Goal: Task Accomplishment & Management: Use online tool/utility

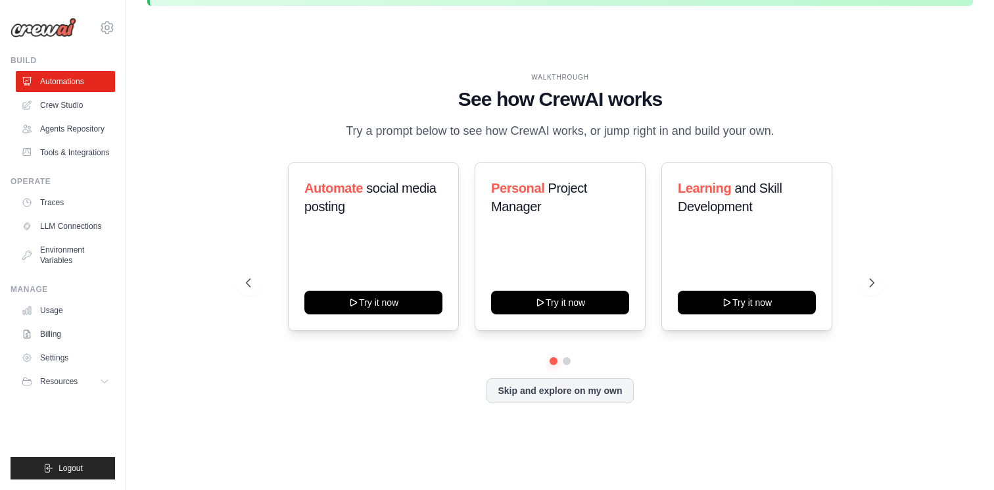
scroll to position [45, 0]
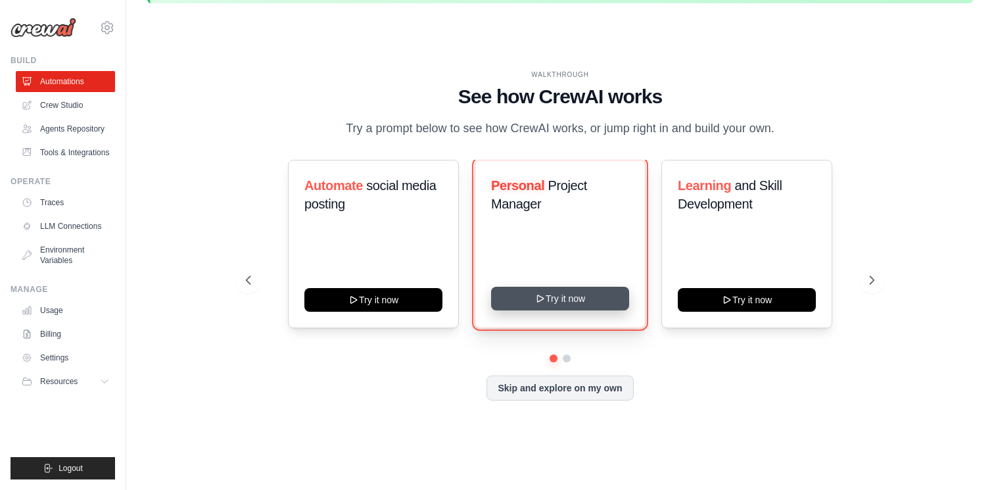
click at [570, 291] on button "Try it now" at bounding box center [560, 299] width 138 height 24
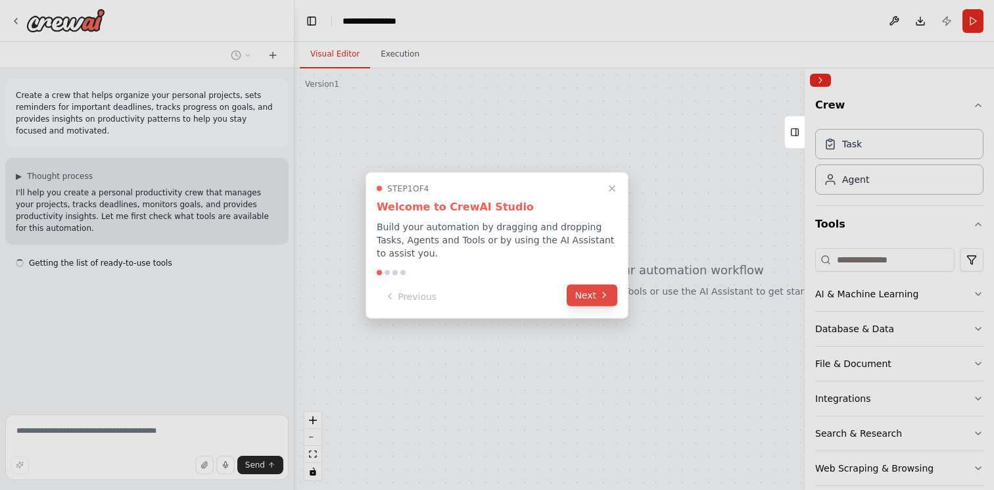
click at [605, 294] on icon at bounding box center [604, 294] width 3 height 5
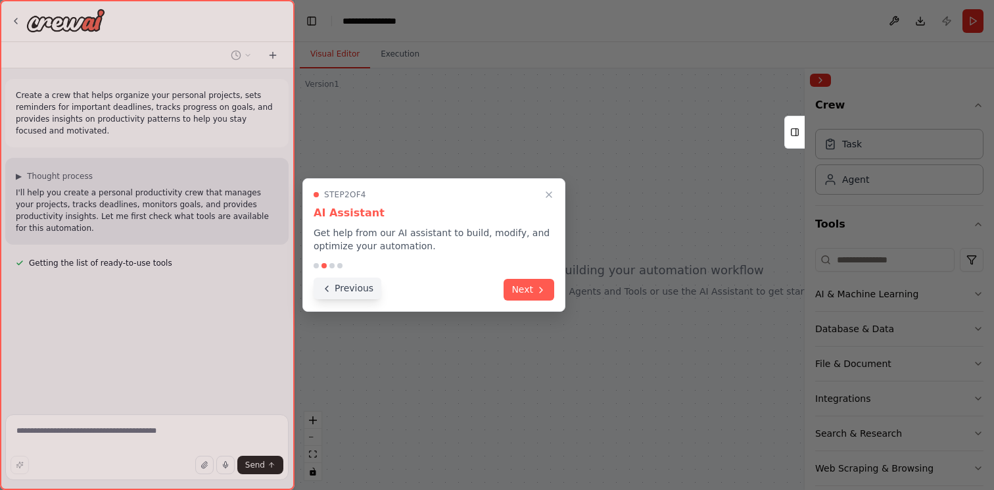
click at [359, 292] on button "Previous" at bounding box center [348, 288] width 68 height 22
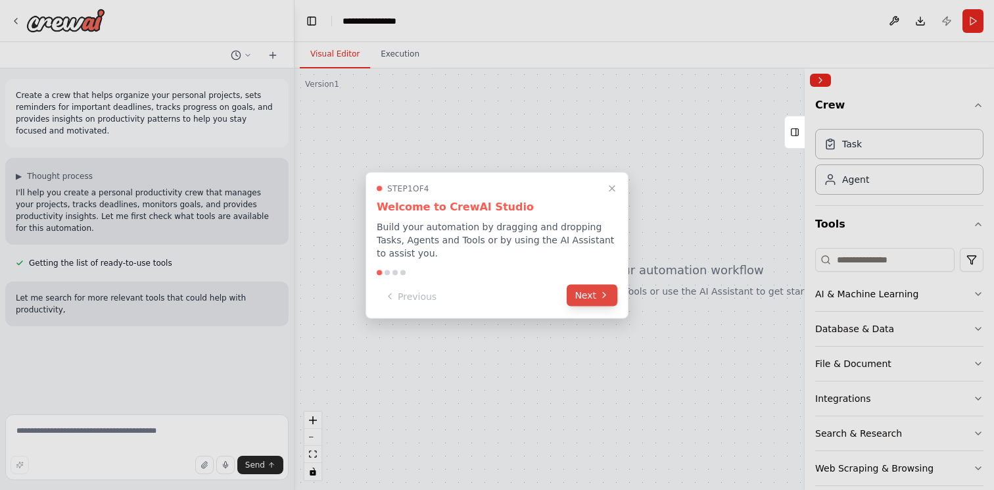
click at [588, 299] on button "Next" at bounding box center [592, 295] width 51 height 22
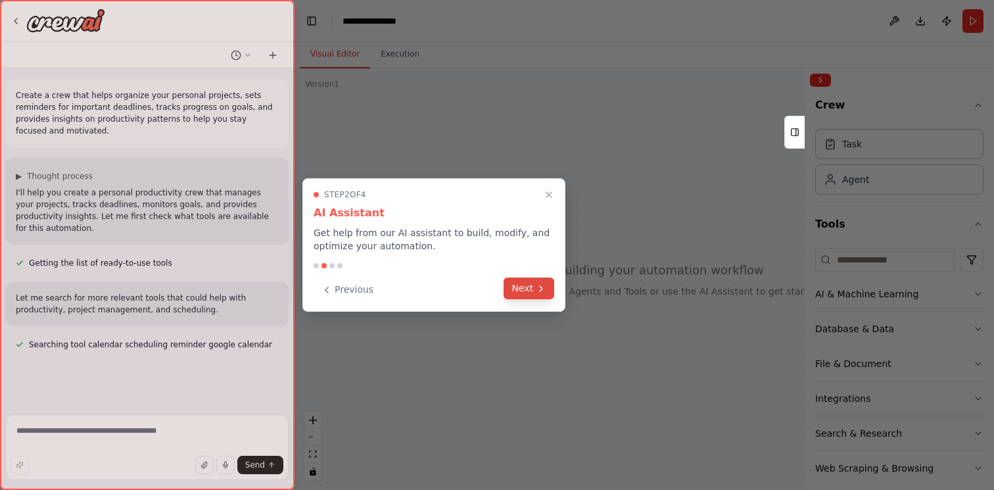
click at [534, 292] on button "Next" at bounding box center [528, 288] width 51 height 22
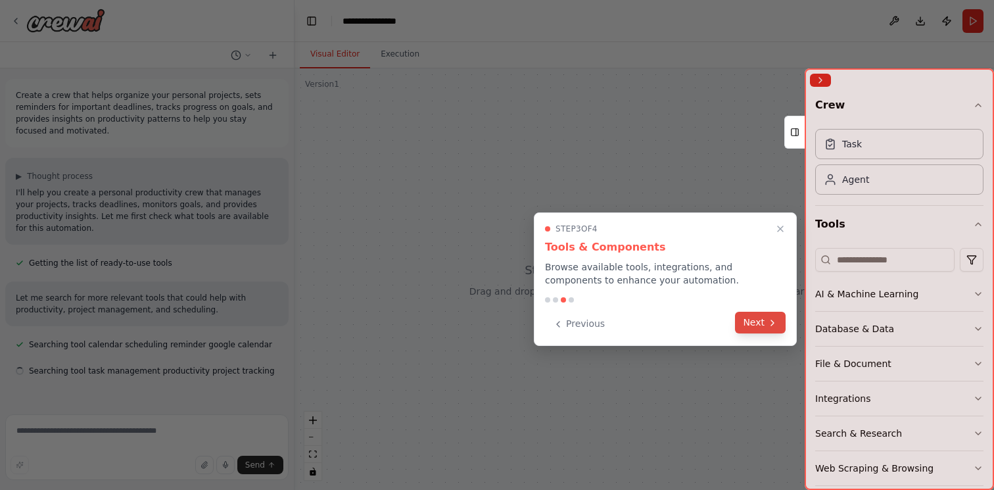
click at [765, 318] on button "Next" at bounding box center [760, 323] width 51 height 22
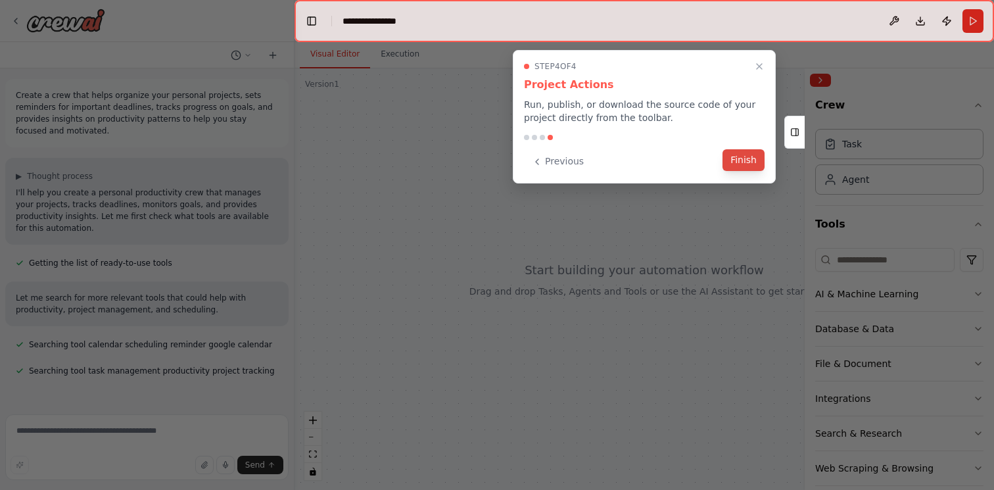
click at [739, 160] on button "Finish" at bounding box center [743, 160] width 42 height 22
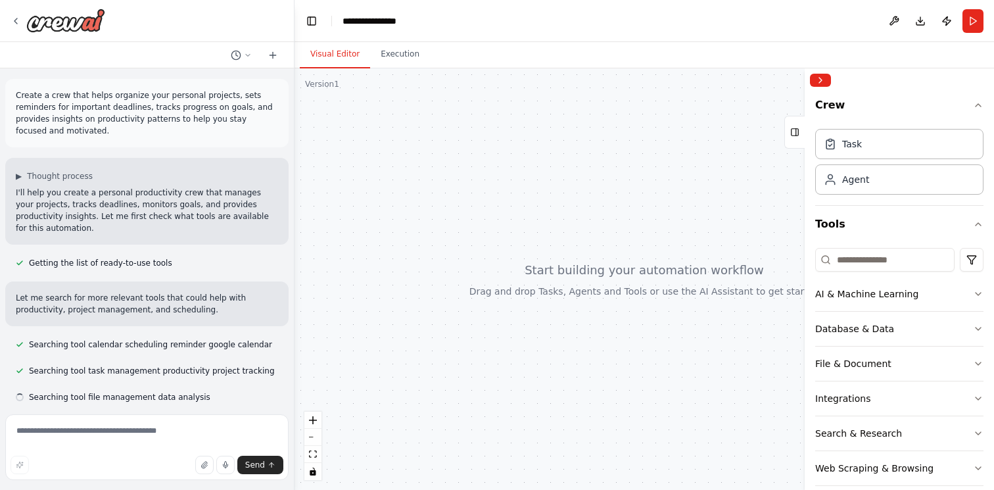
scroll to position [6, 0]
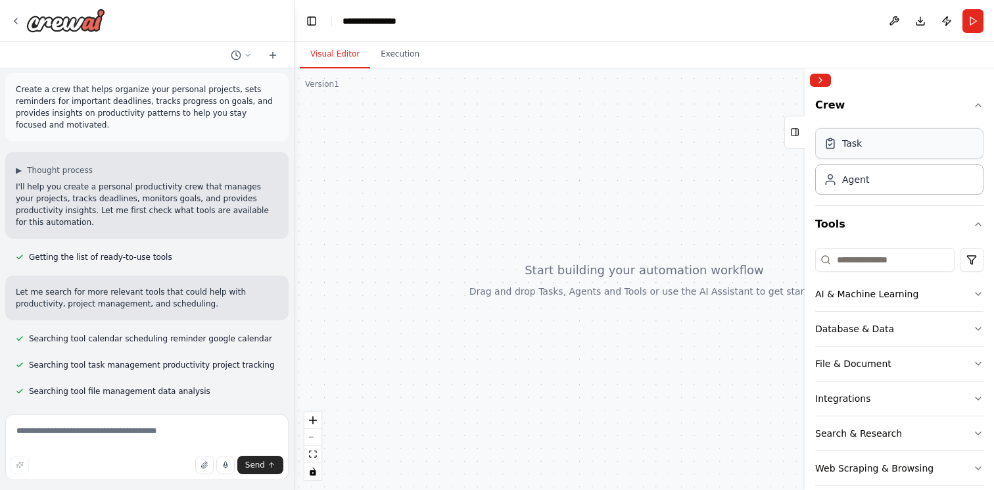
click at [851, 154] on div "Task" at bounding box center [899, 143] width 168 height 30
click at [796, 133] on icon at bounding box center [796, 132] width 0 height 7
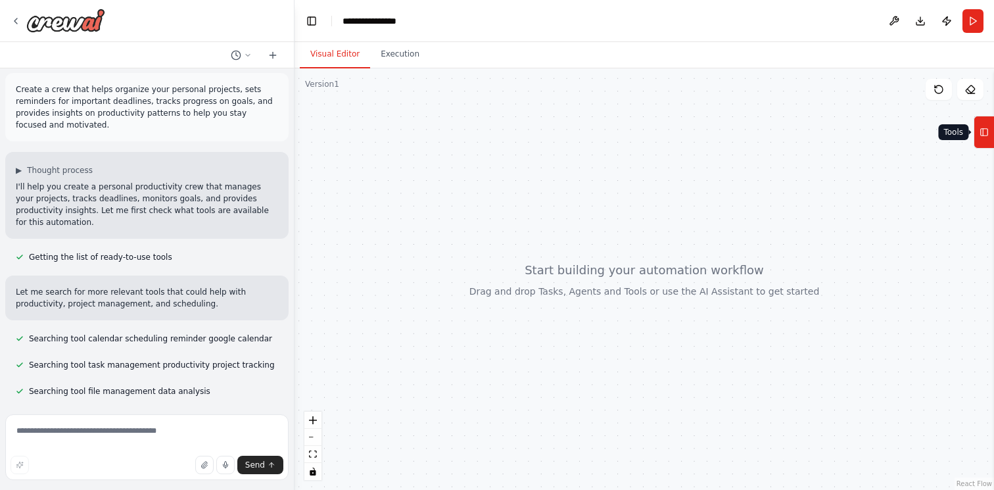
click at [984, 129] on icon at bounding box center [983, 132] width 9 height 21
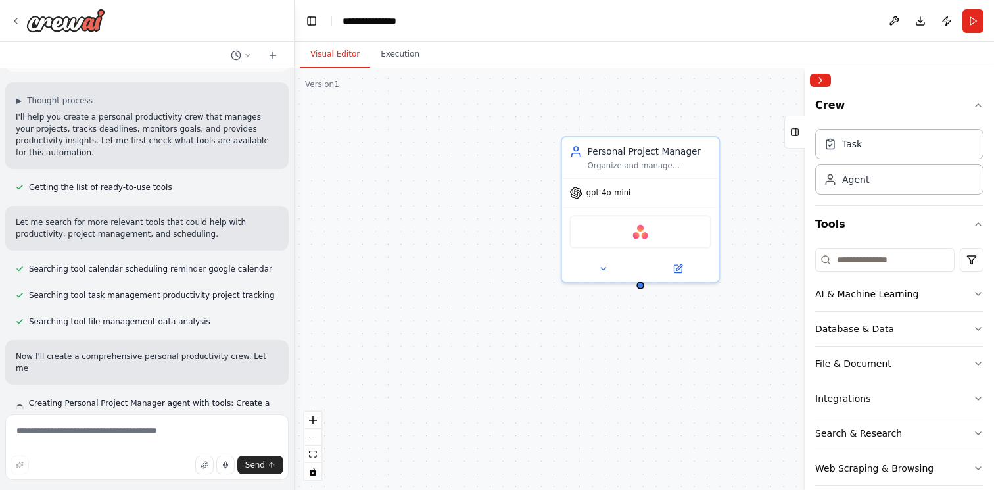
scroll to position [87, 0]
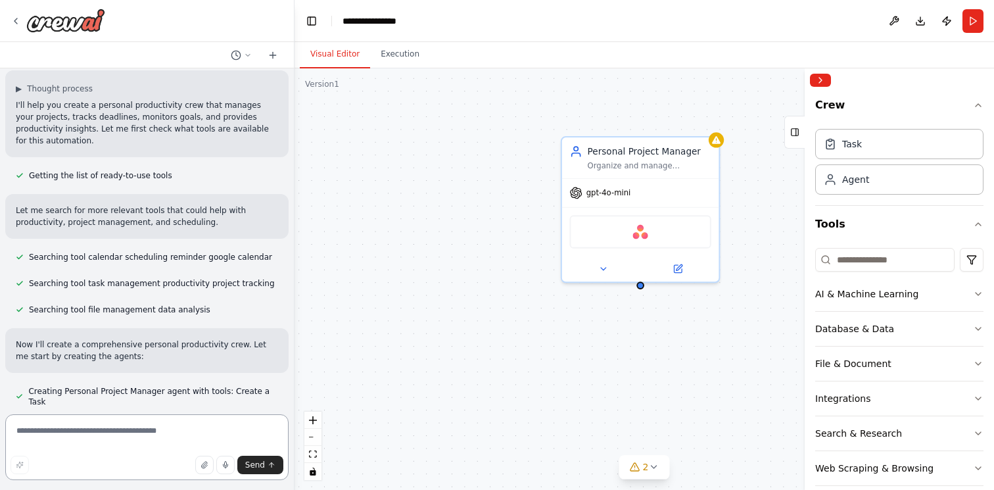
click at [172, 426] on textarea at bounding box center [146, 447] width 283 height 66
click at [842, 147] on div "Task" at bounding box center [852, 143] width 20 height 13
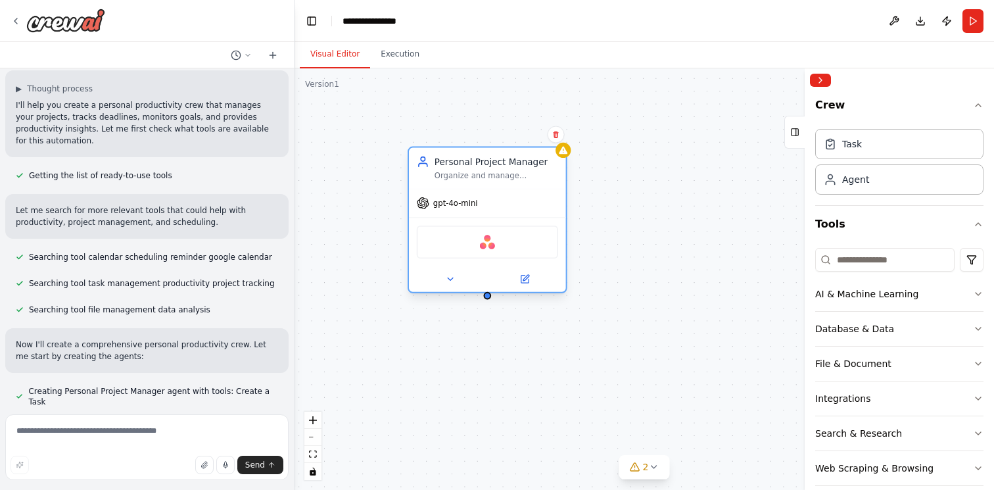
drag, startPoint x: 701, startPoint y: 164, endPoint x: 542, endPoint y: 179, distance: 160.4
click at [542, 179] on div "Organize and manage {user_name}'s personal projects by creating structured proj…" at bounding box center [496, 175] width 124 height 11
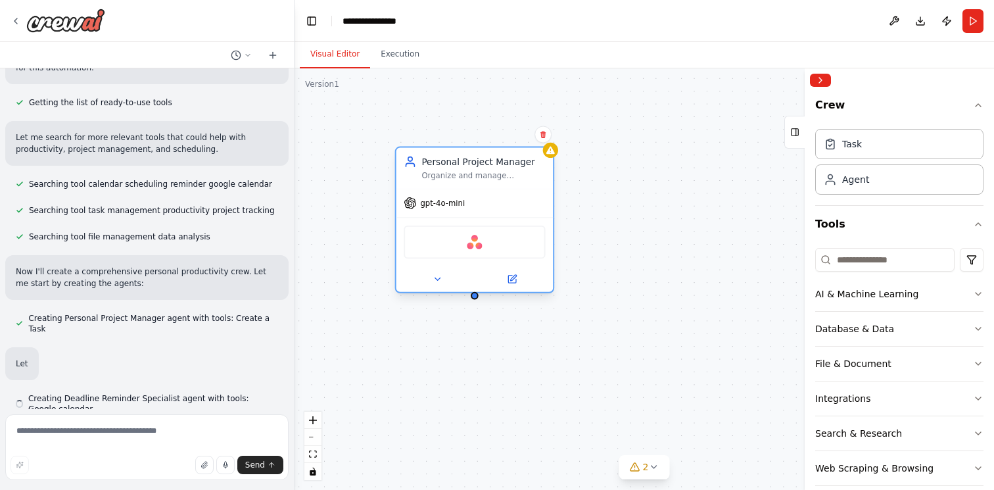
scroll to position [168, 0]
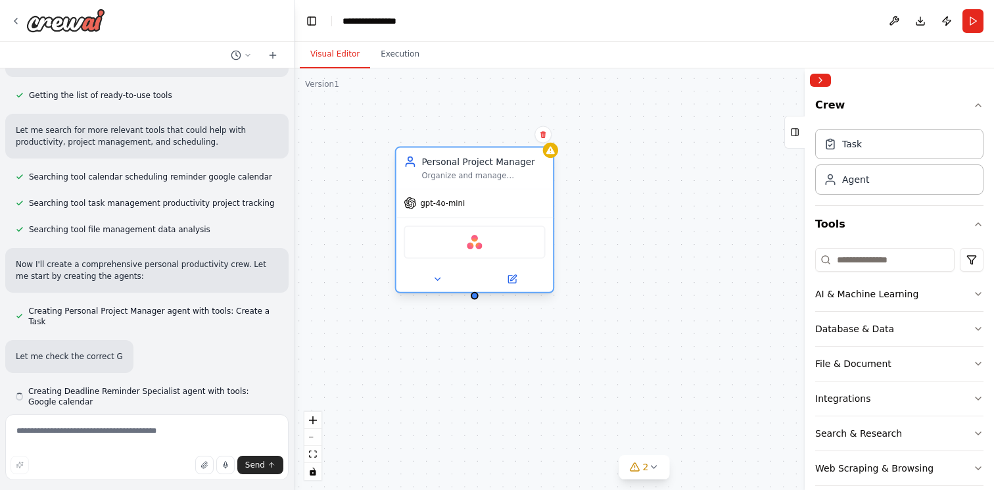
click at [474, 208] on div "gpt-4o-mini" at bounding box center [474, 203] width 157 height 28
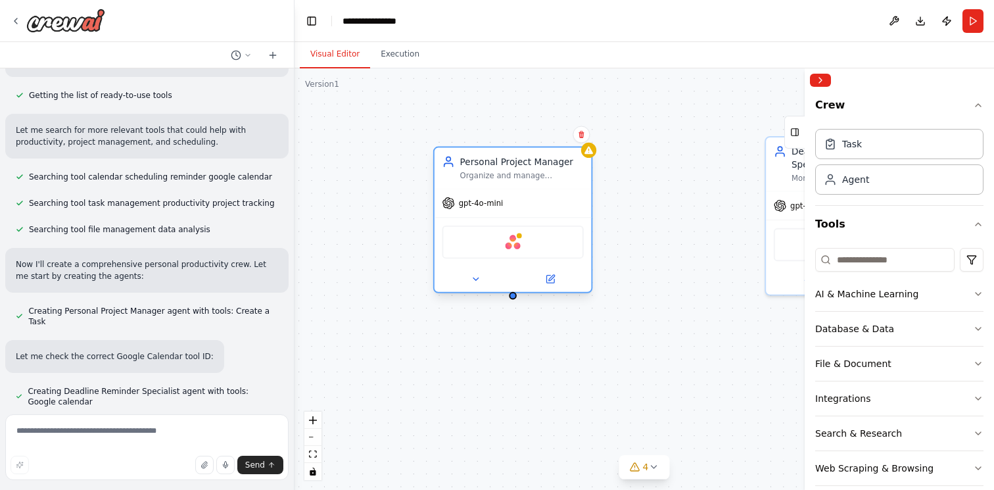
drag, startPoint x: 685, startPoint y: 155, endPoint x: 557, endPoint y: 174, distance: 129.5
click at [557, 174] on div "Personal Project Manager Organize and manage {user_name}'s personal projects by…" at bounding box center [522, 168] width 124 height 26
click at [541, 285] on button at bounding box center [550, 278] width 72 height 15
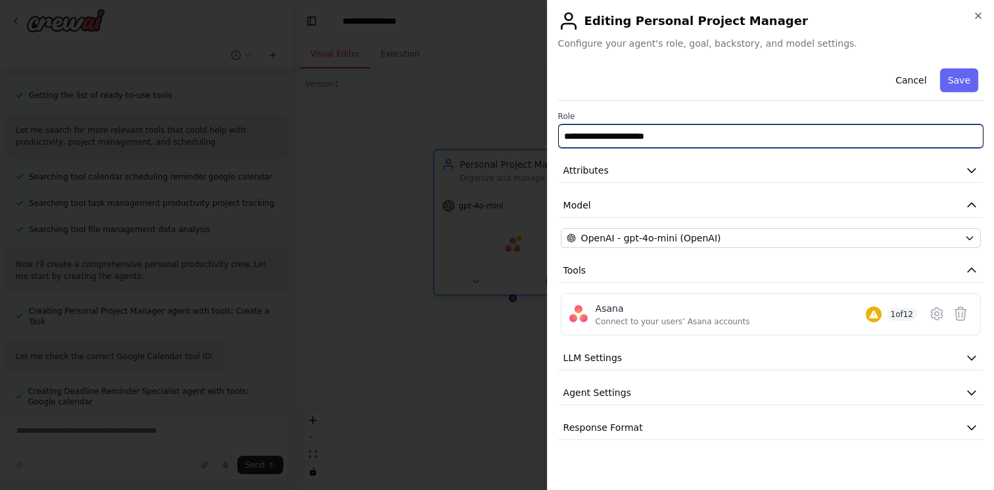
click at [701, 131] on input "**********" at bounding box center [770, 136] width 425 height 24
drag, startPoint x: 691, startPoint y: 133, endPoint x: 526, endPoint y: 135, distance: 165.0
click at [526, 135] on body "Create a crew that helps organize your personal projects, sets reminders for im…" at bounding box center [497, 245] width 994 height 490
type input "*"
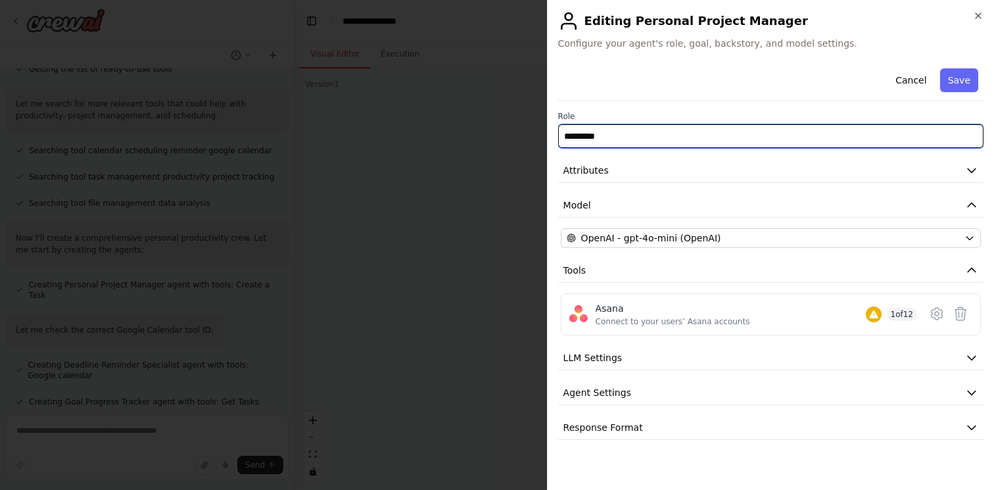
scroll to position [231, 0]
type input "**********"
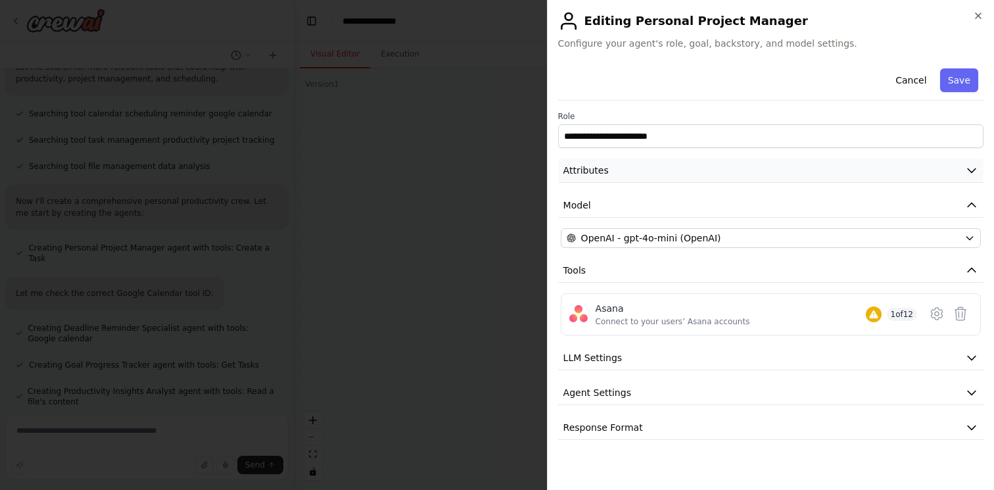
click at [738, 174] on button "Attributes" at bounding box center [770, 170] width 425 height 24
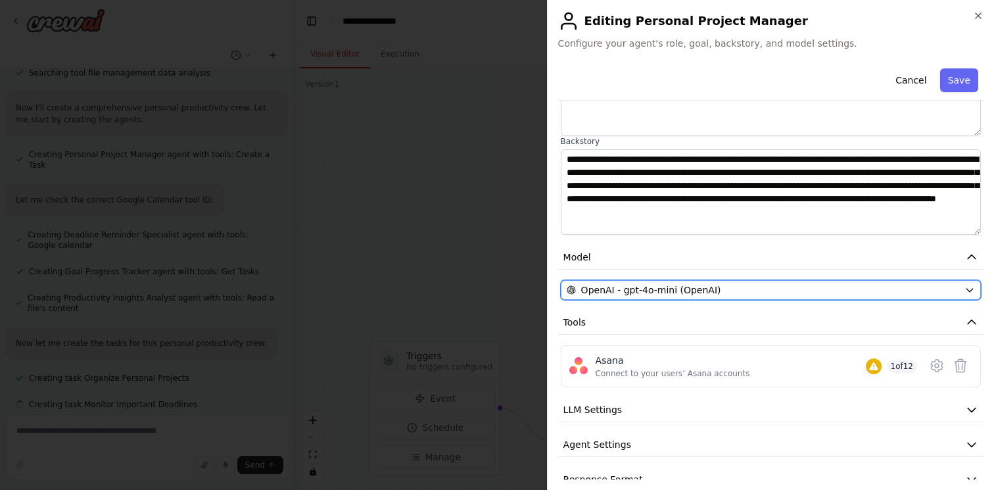
scroll to position [327, 0]
click at [805, 281] on button "OpenAI - gpt-4o-mini (OpenAI)" at bounding box center [771, 290] width 420 height 20
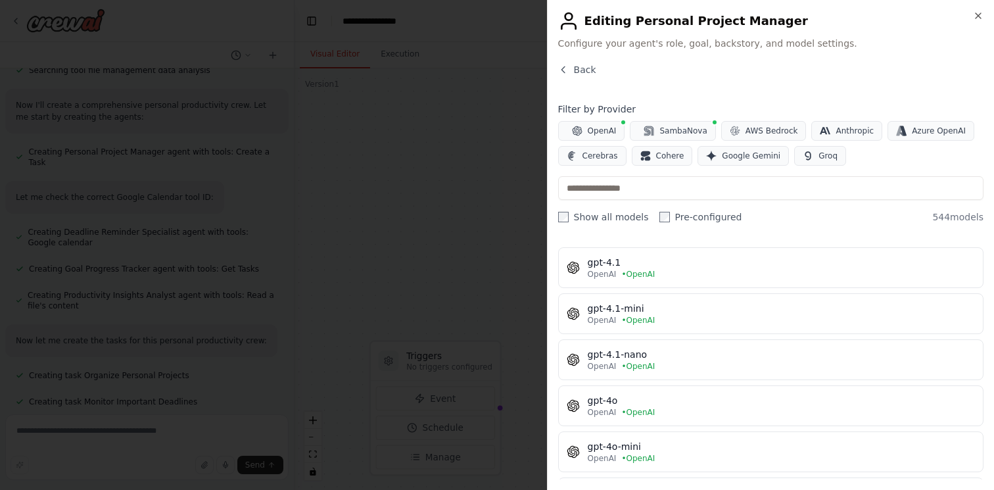
scroll to position [0, 0]
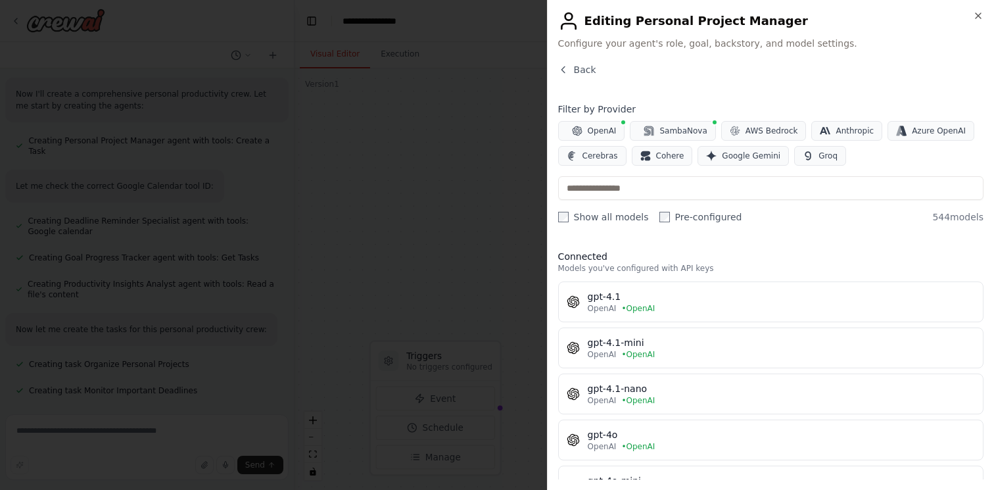
click at [822, 257] on h3 "Connected" at bounding box center [770, 256] width 425 height 13
click at [568, 67] on icon "button" at bounding box center [563, 69] width 11 height 11
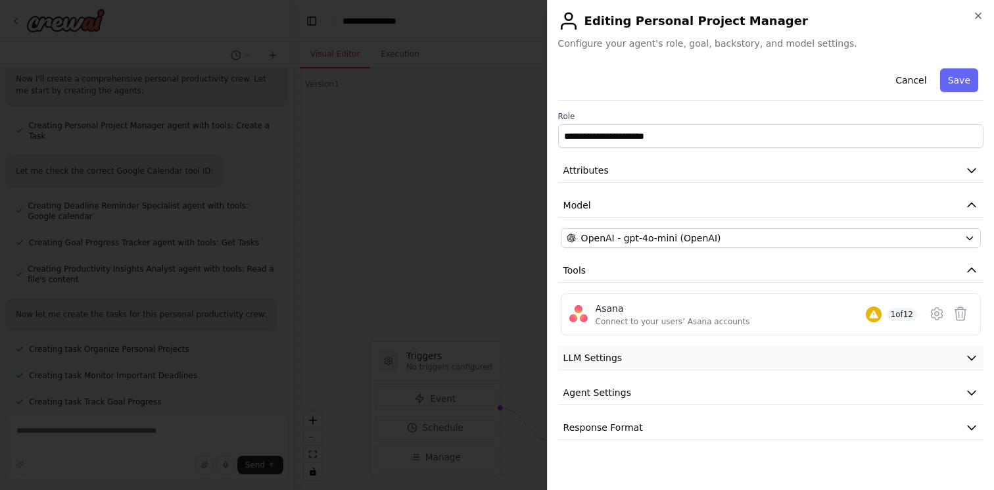
scroll to position [379, 0]
click at [762, 356] on button "LLM Settings" at bounding box center [770, 358] width 425 height 24
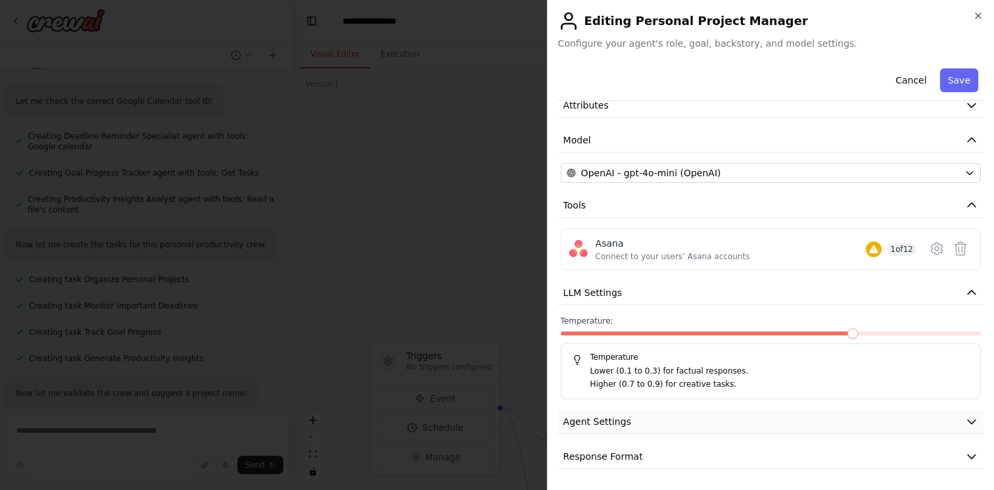
scroll to position [449, 0]
click at [758, 413] on button "Agent Settings" at bounding box center [770, 421] width 425 height 24
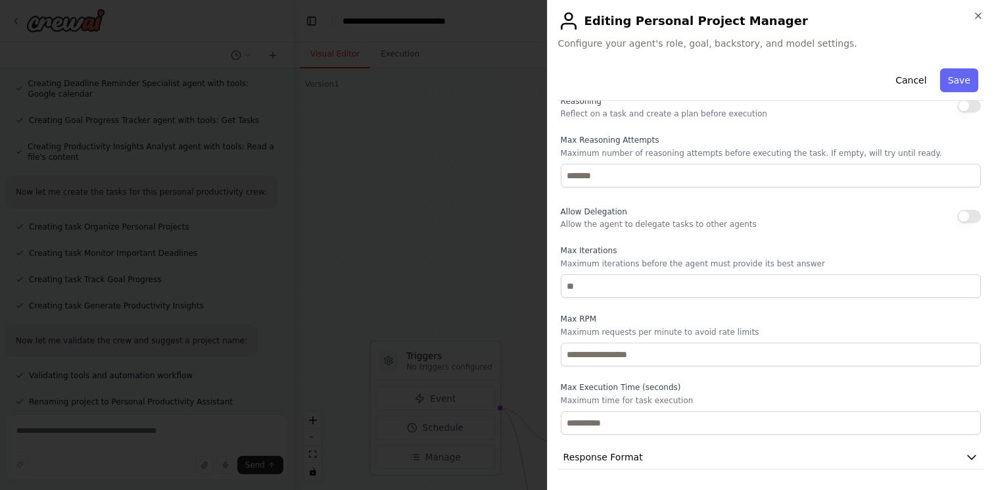
scroll to position [417, 0]
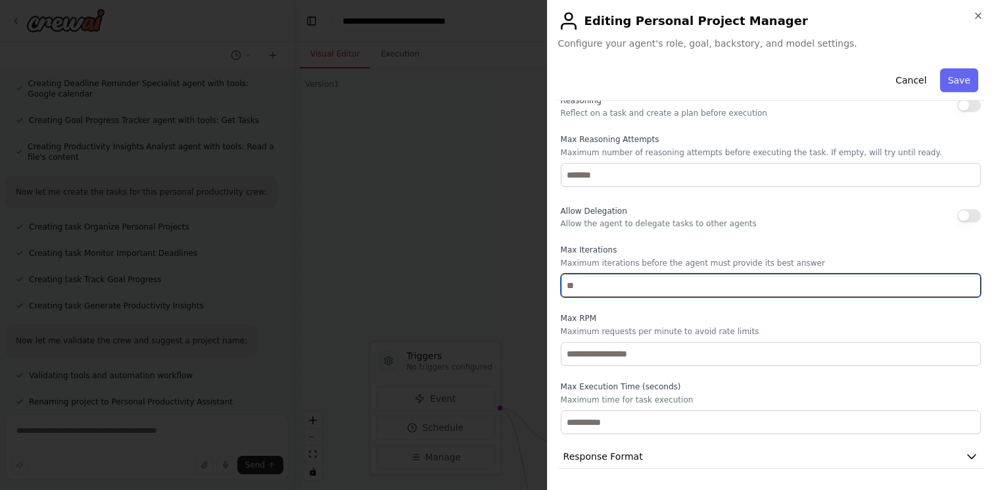
click at [679, 285] on input "number" at bounding box center [771, 285] width 420 height 24
type input "**"
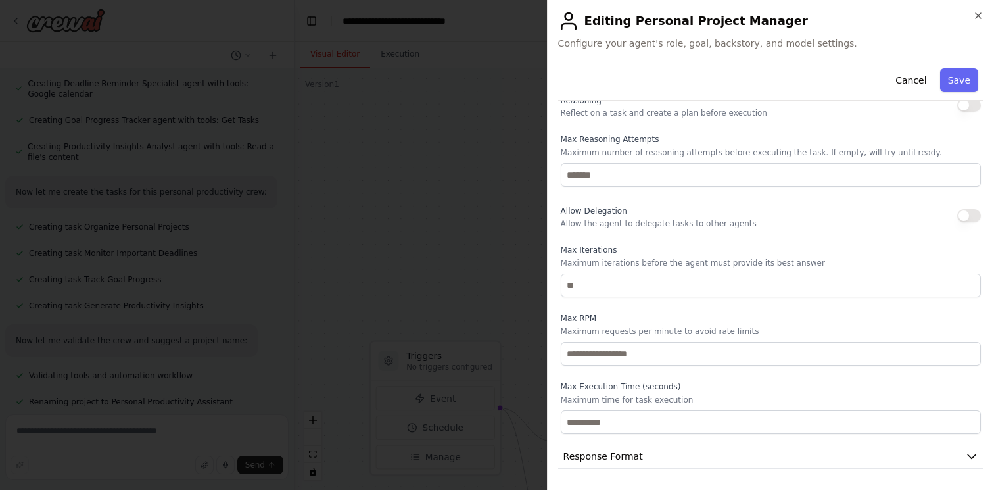
click at [700, 299] on div "Reasoning Reflect on a task and create a plan before execution Max Reasoning At…" at bounding box center [771, 263] width 420 height 342
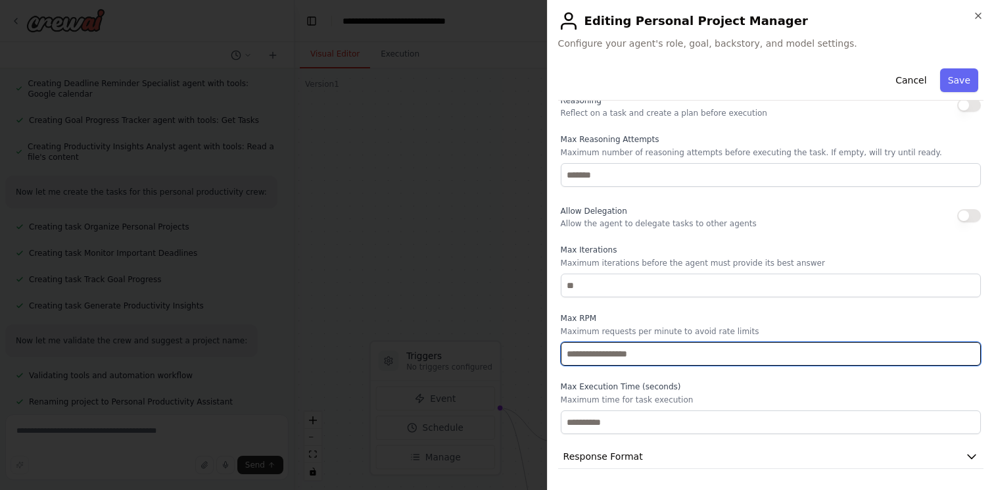
click at [693, 348] on input "number" at bounding box center [771, 354] width 420 height 24
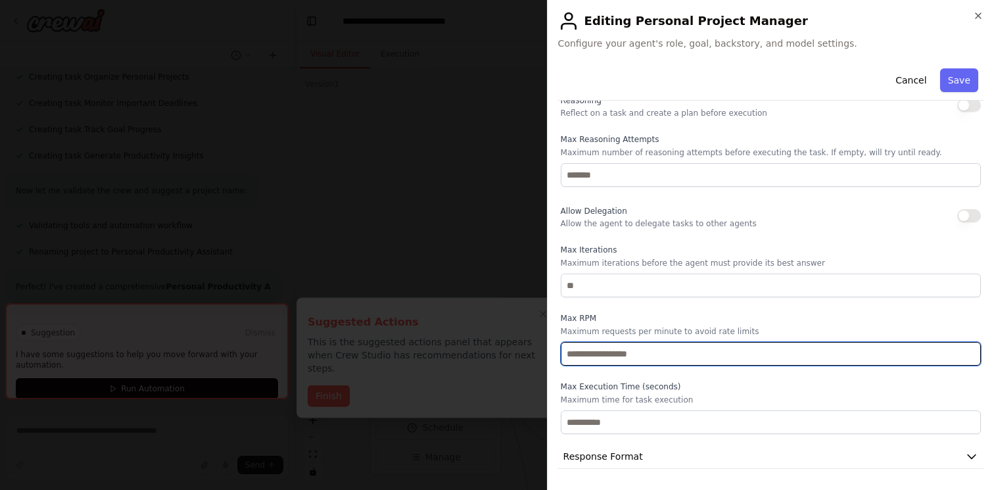
click at [971, 350] on input "*" at bounding box center [771, 354] width 420 height 24
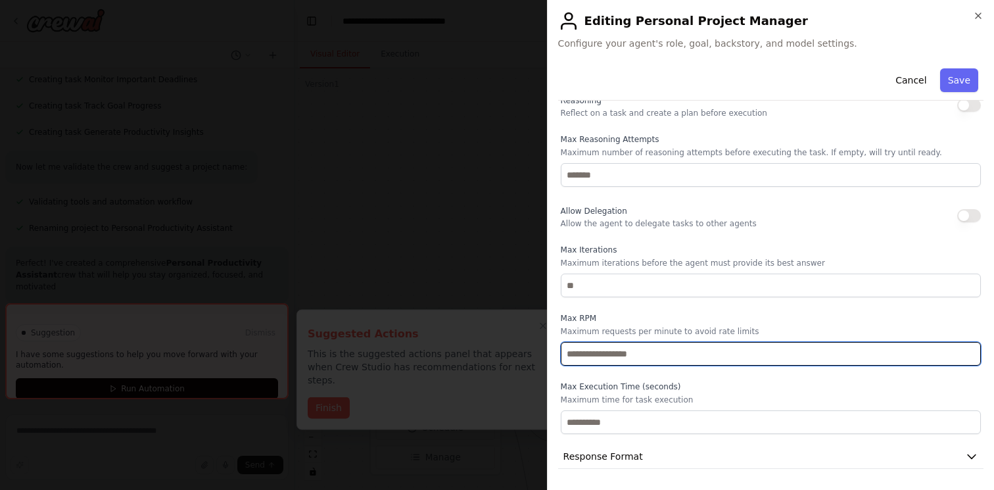
click at [971, 350] on input "*" at bounding box center [771, 354] width 420 height 24
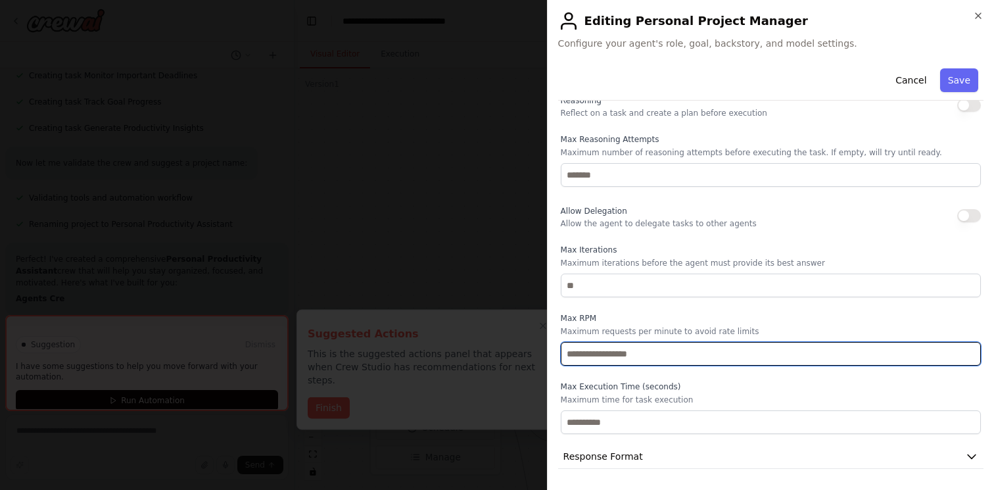
click at [971, 350] on input "*" at bounding box center [771, 354] width 420 height 24
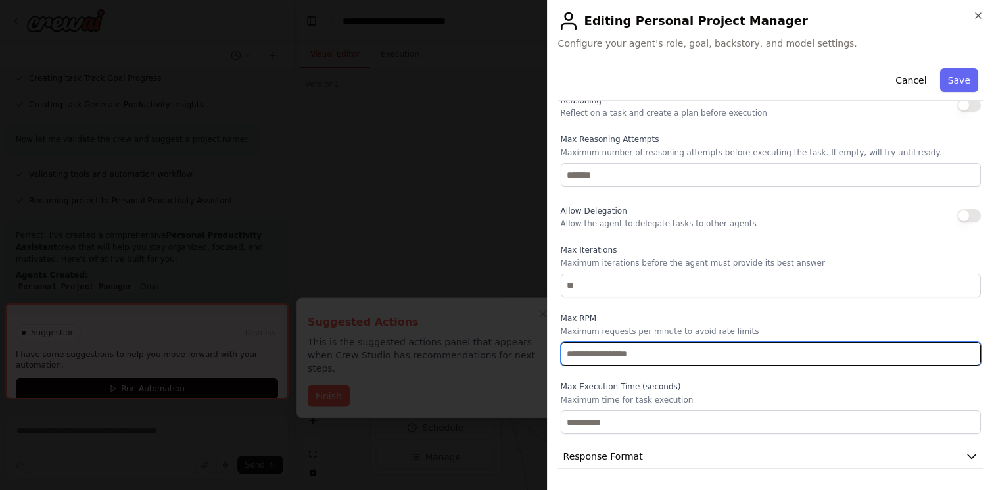
type input "*"
click at [971, 350] on input "*" at bounding box center [771, 354] width 420 height 24
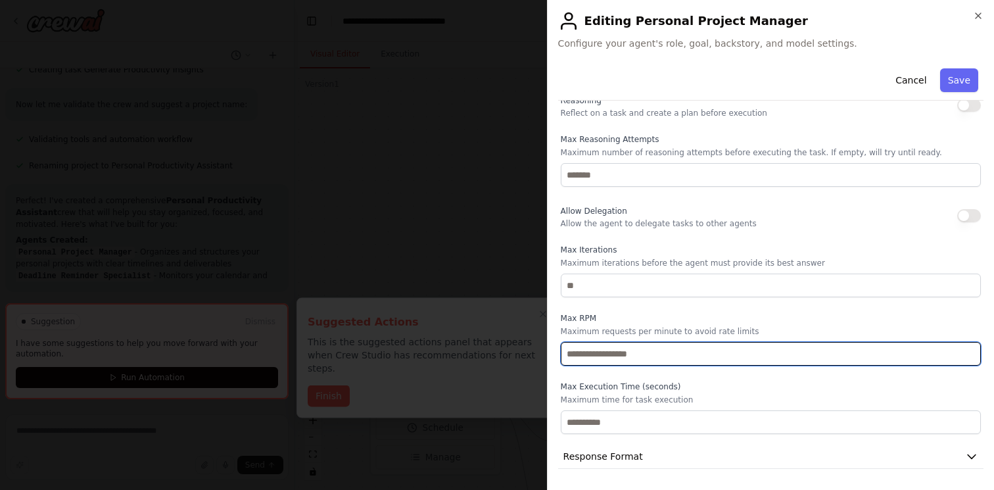
drag, startPoint x: 881, startPoint y: 360, endPoint x: 604, endPoint y: 363, distance: 276.7
click at [604, 363] on input "*" at bounding box center [771, 354] width 420 height 24
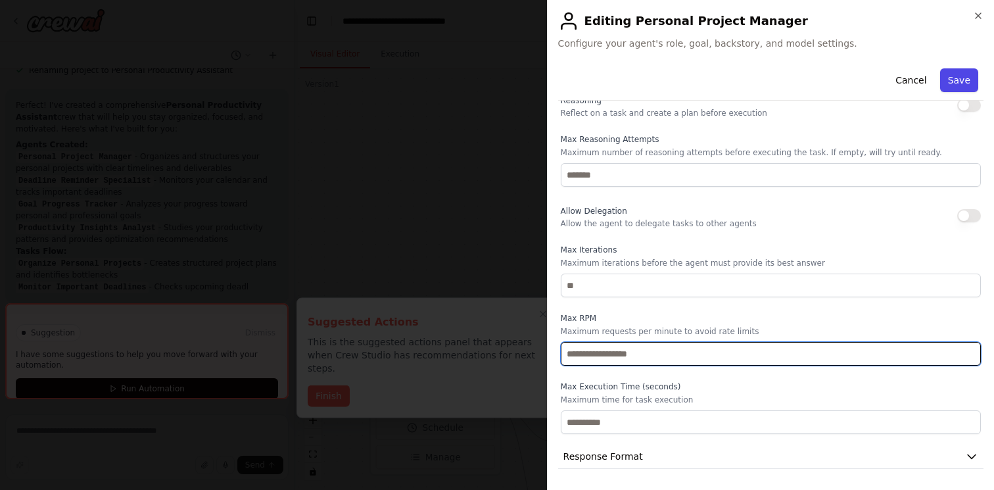
type input "***"
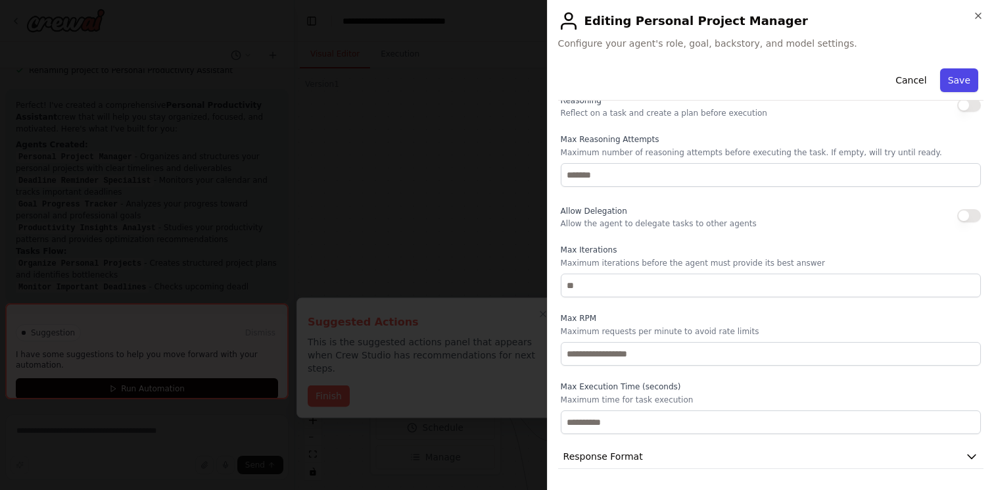
click at [966, 76] on button "Save" at bounding box center [959, 80] width 38 height 24
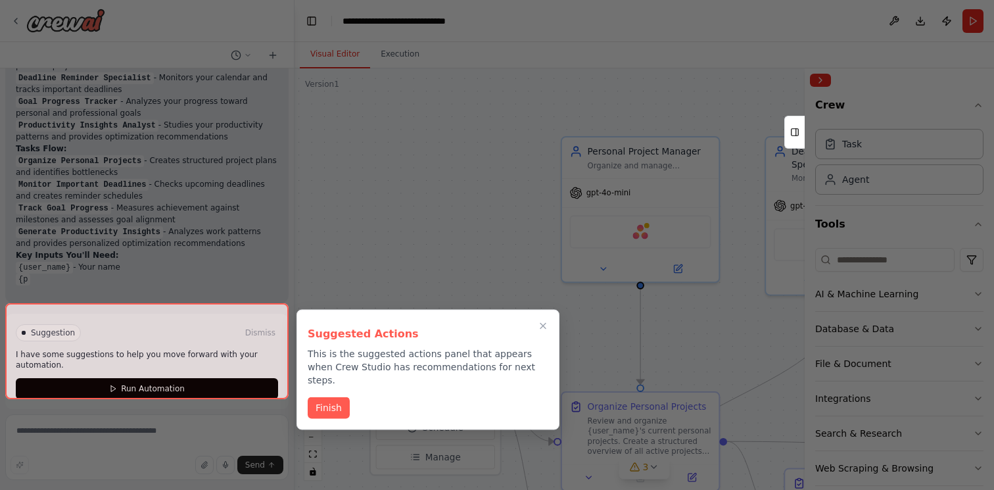
click at [474, 229] on div at bounding box center [497, 245] width 994 height 490
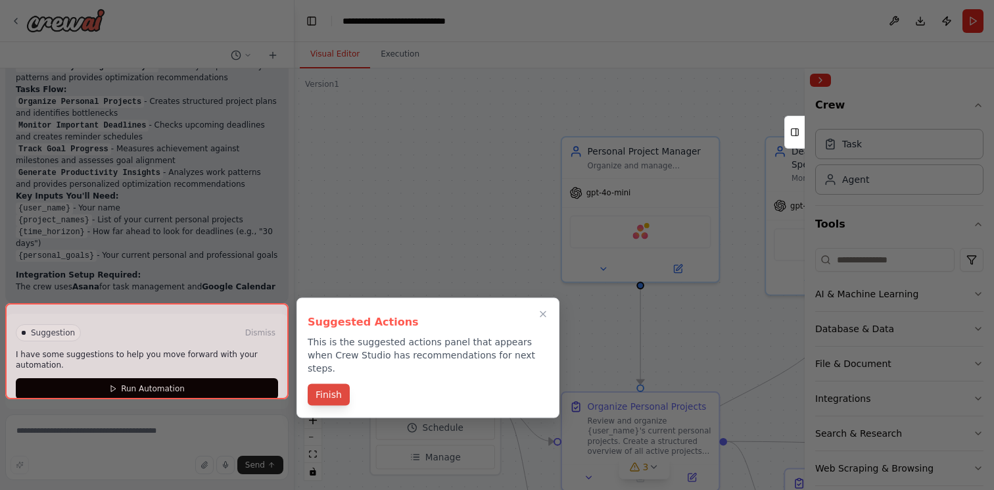
click at [340, 384] on button "Finish" at bounding box center [329, 395] width 42 height 22
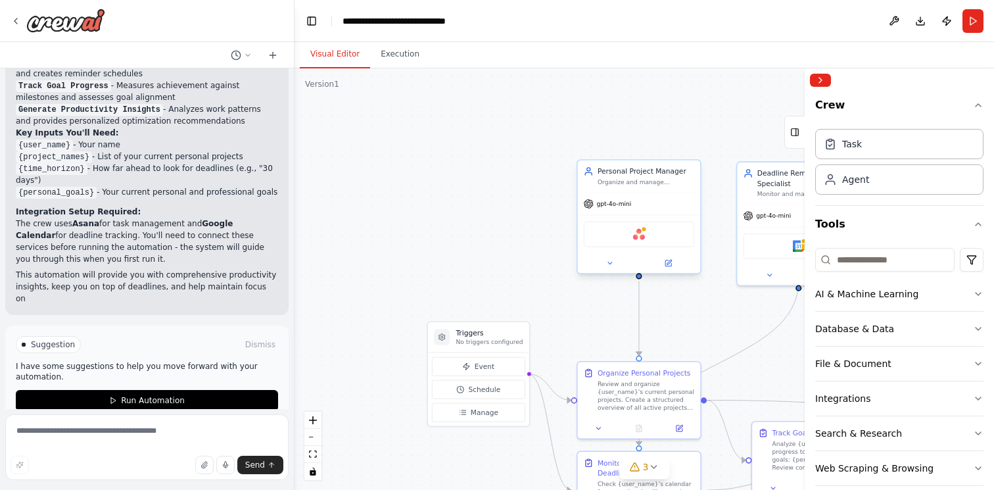
scroll to position [1043, 0]
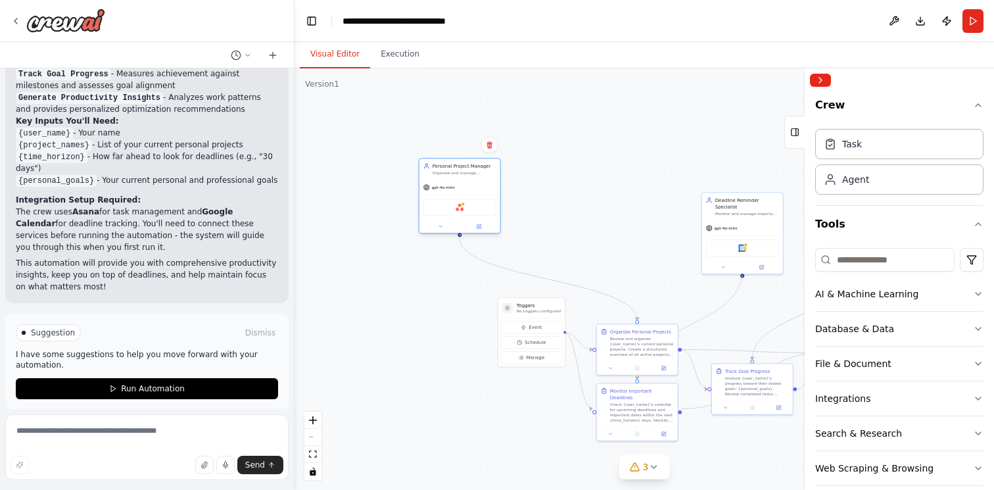
drag, startPoint x: 649, startPoint y: 214, endPoint x: 473, endPoint y: 179, distance: 179.4
click at [473, 179] on div "gpt-4o-mini Asana" at bounding box center [459, 205] width 81 height 53
drag, startPoint x: 473, startPoint y: 179, endPoint x: 405, endPoint y: 134, distance: 81.5
click at [405, 134] on div "gpt-4o-mini Asana" at bounding box center [394, 159] width 81 height 53
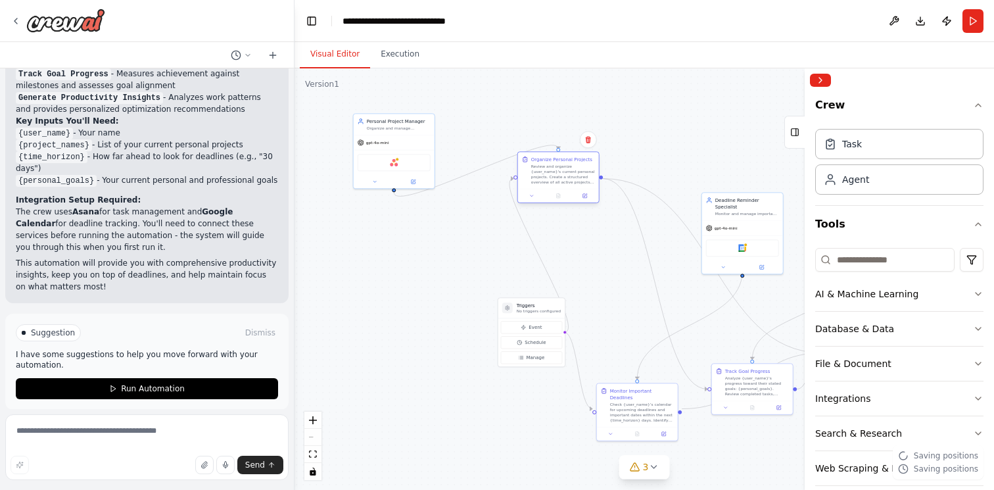
drag, startPoint x: 641, startPoint y: 342, endPoint x: 564, endPoint y: 171, distance: 188.0
click at [564, 171] on div "Review and organize {user_name}'s current personal projects. Create a structure…" at bounding box center [563, 174] width 64 height 21
drag, startPoint x: 743, startPoint y: 379, endPoint x: 663, endPoint y: 173, distance: 221.4
click at [663, 173] on div "Analyze {user_name}'s progress toward their stated goals: {personal_goals}. Rev…" at bounding box center [675, 180] width 64 height 21
drag, startPoint x: 663, startPoint y: 173, endPoint x: 663, endPoint y: 128, distance: 45.4
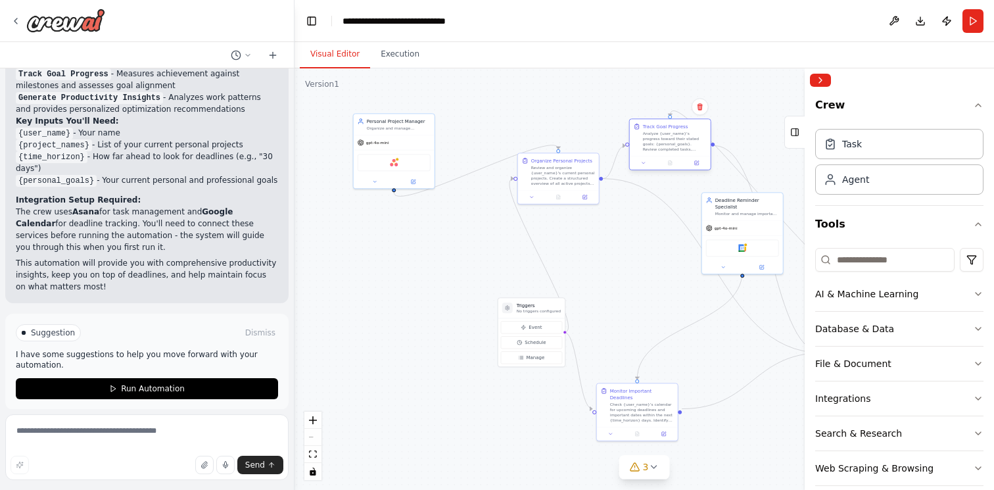
click at [663, 131] on div "Analyze {user_name}'s progress toward their stated goals: {personal_goals}. Rev…" at bounding box center [675, 141] width 64 height 21
drag, startPoint x: 638, startPoint y: 409, endPoint x: 667, endPoint y: 318, distance: 96.0
click at [667, 318] on div "Check {user_name}'s calendar for upcoming deadlines and important dates within …" at bounding box center [675, 318] width 64 height 21
drag, startPoint x: 545, startPoint y: 304, endPoint x: 511, endPoint y: 342, distance: 50.3
click at [511, 342] on h3 "Triggers" at bounding box center [506, 344] width 44 height 7
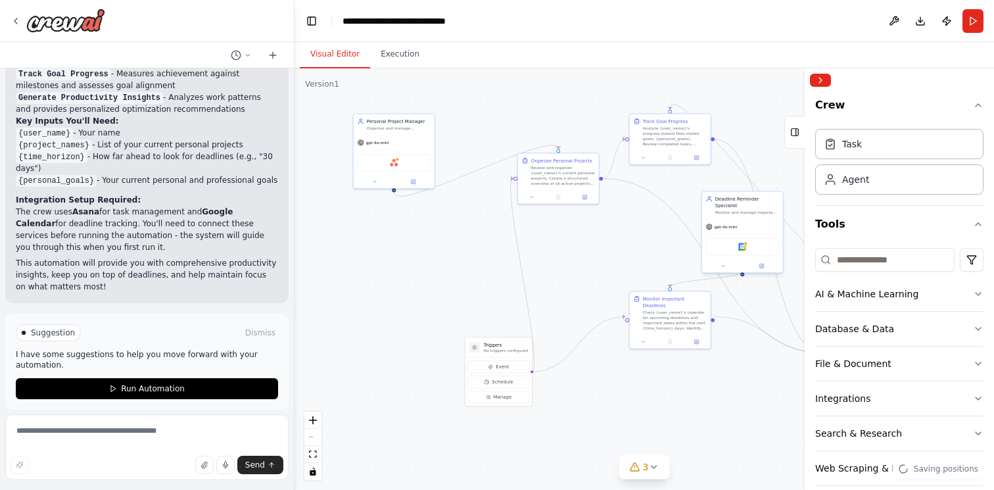
click at [749, 245] on div "Google calendar" at bounding box center [742, 246] width 73 height 17
click at [751, 244] on div "Google calendar" at bounding box center [742, 246] width 73 height 17
click at [854, 181] on div "Agent" at bounding box center [855, 178] width 27 height 13
click at [527, 284] on div "Goal of the agent" at bounding box center [524, 284] width 64 height 5
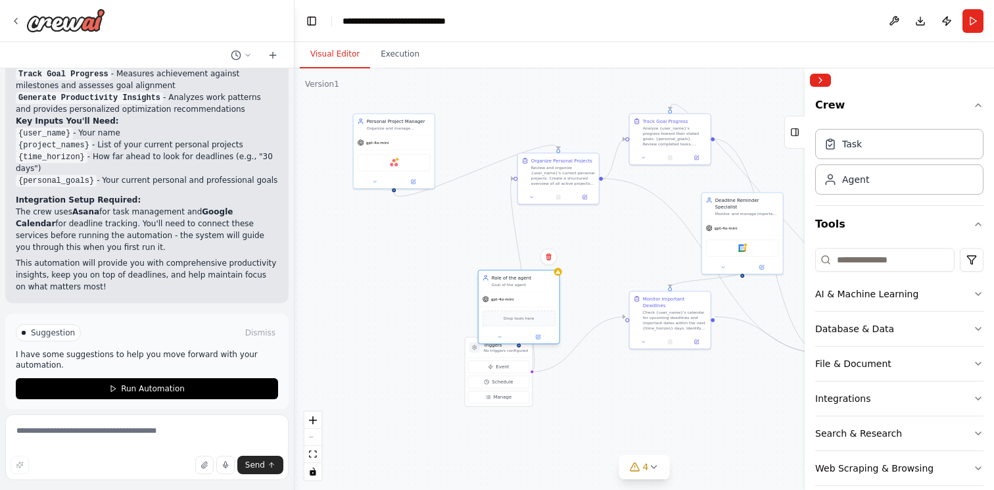
click at [534, 326] on div "Drop tools here" at bounding box center [519, 318] width 81 height 24
click at [541, 335] on button at bounding box center [537, 337] width 37 height 8
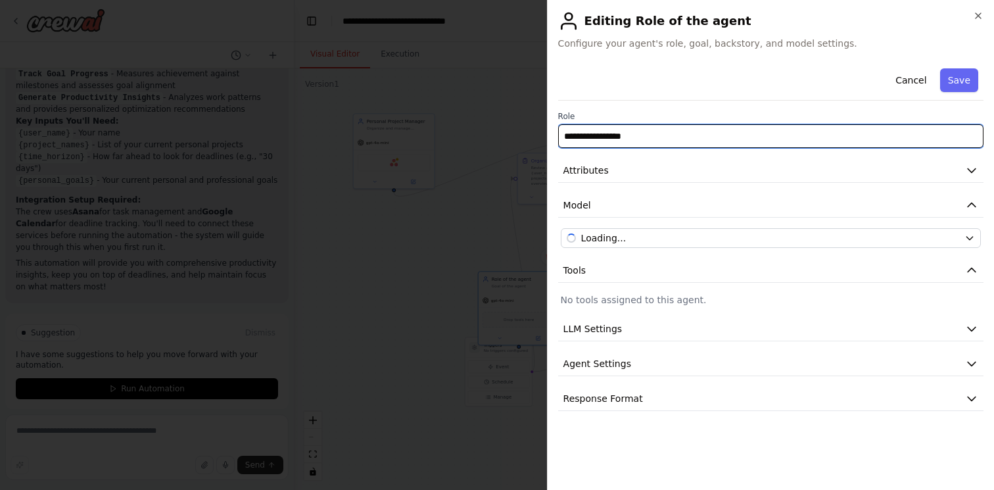
drag, startPoint x: 666, startPoint y: 132, endPoint x: 542, endPoint y: 133, distance: 124.2
click at [542, 133] on body "Create a crew that helps organize your personal projects, sets reminders for im…" at bounding box center [497, 245] width 994 height 490
type input "**********"
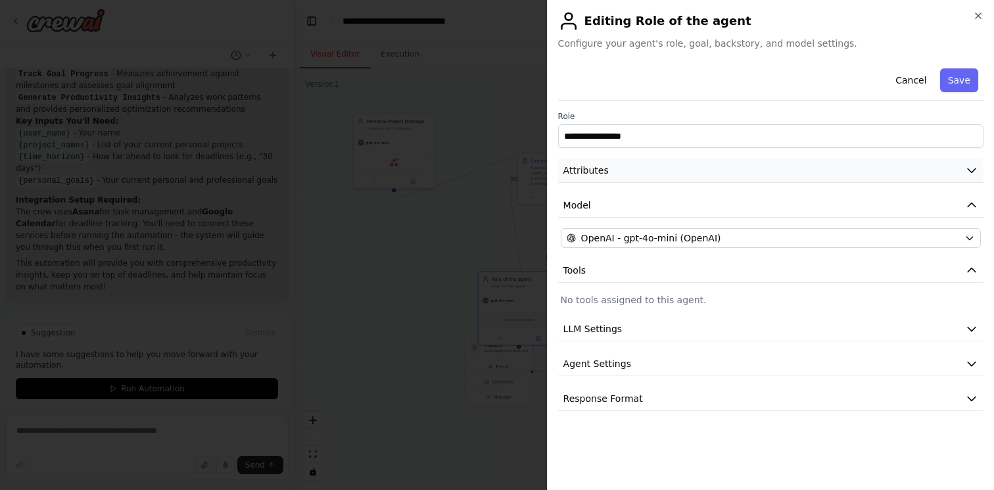
click at [582, 167] on span "Attributes" at bounding box center [585, 170] width 45 height 13
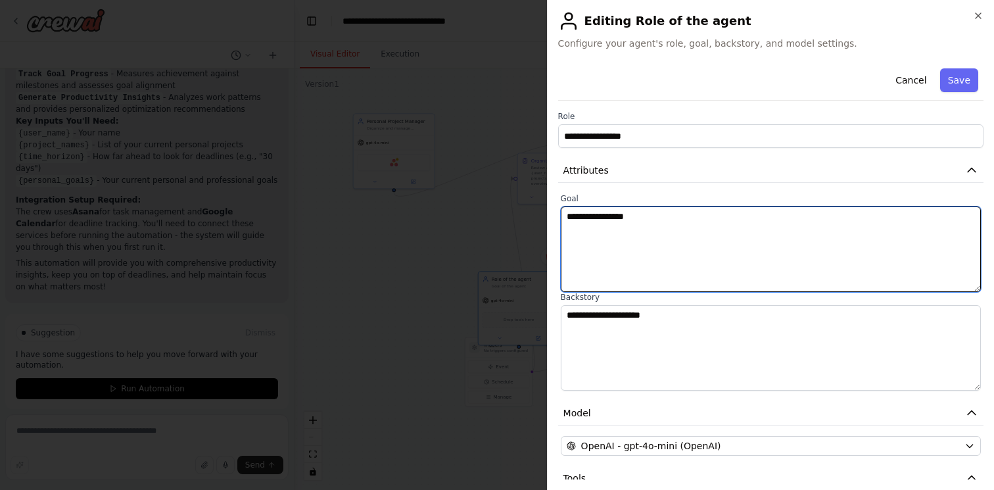
click at [634, 236] on textarea "**********" at bounding box center [771, 248] width 420 height 85
drag, startPoint x: 657, startPoint y: 225, endPoint x: 549, endPoint y: 220, distance: 107.9
click at [549, 220] on div "**********" at bounding box center [770, 245] width 447 height 490
type textarea "**********"
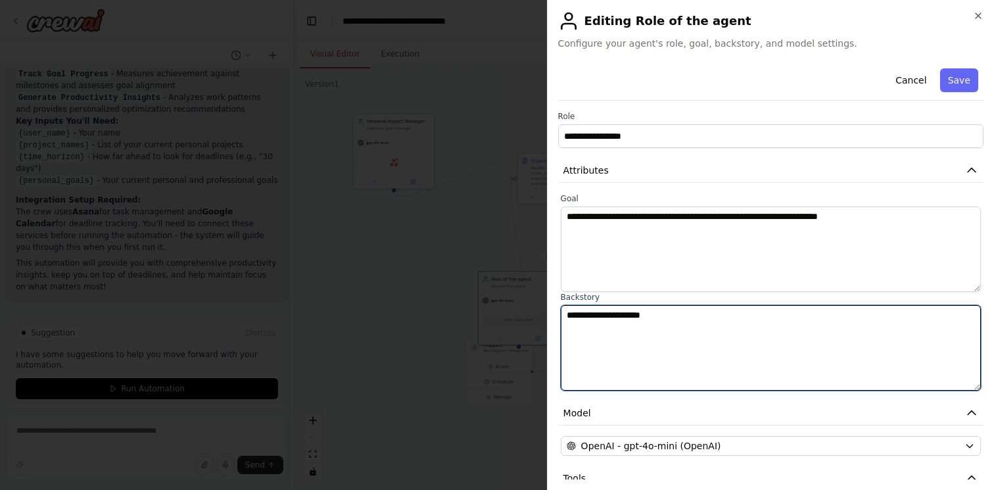
drag, startPoint x: 685, startPoint y: 331, endPoint x: 538, endPoint y: 315, distance: 147.4
click at [538, 315] on body "Create a crew that helps organize your personal projects, sets reminders for im…" at bounding box center [497, 245] width 994 height 490
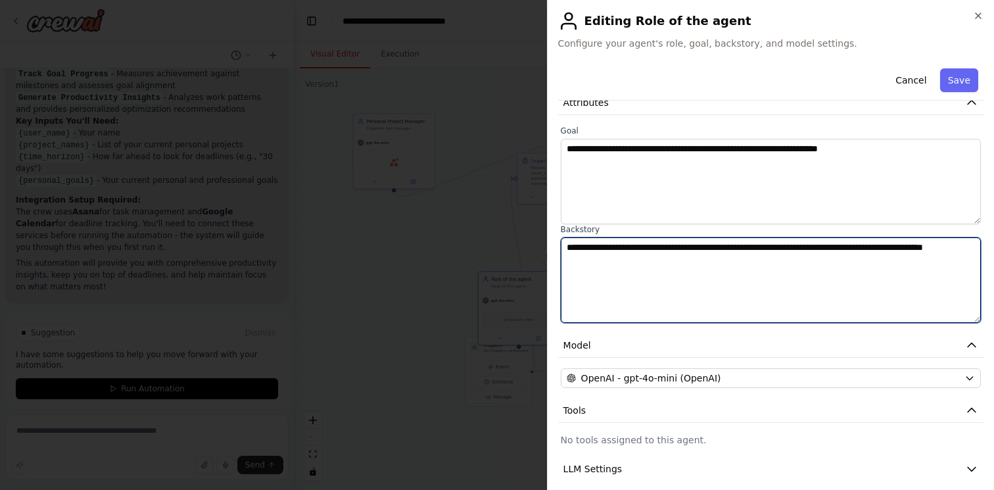
scroll to position [0, 0]
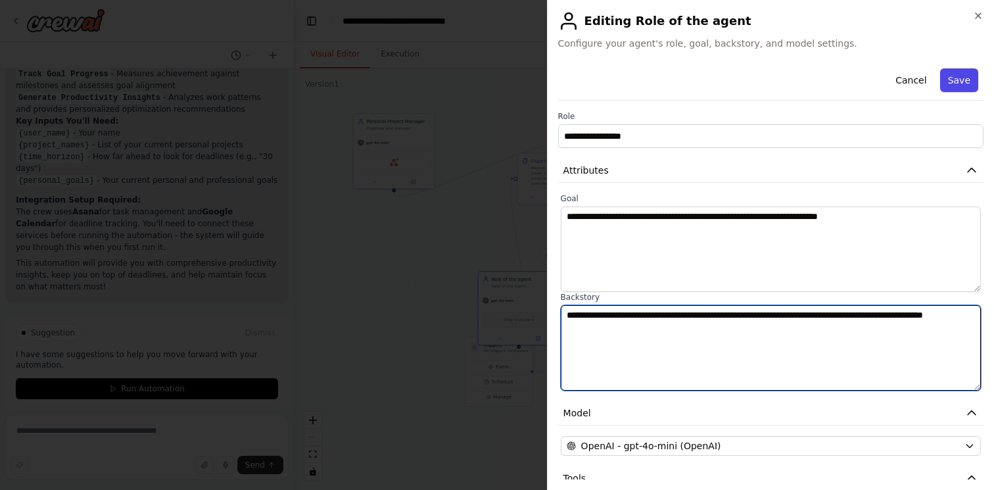
type textarea "**********"
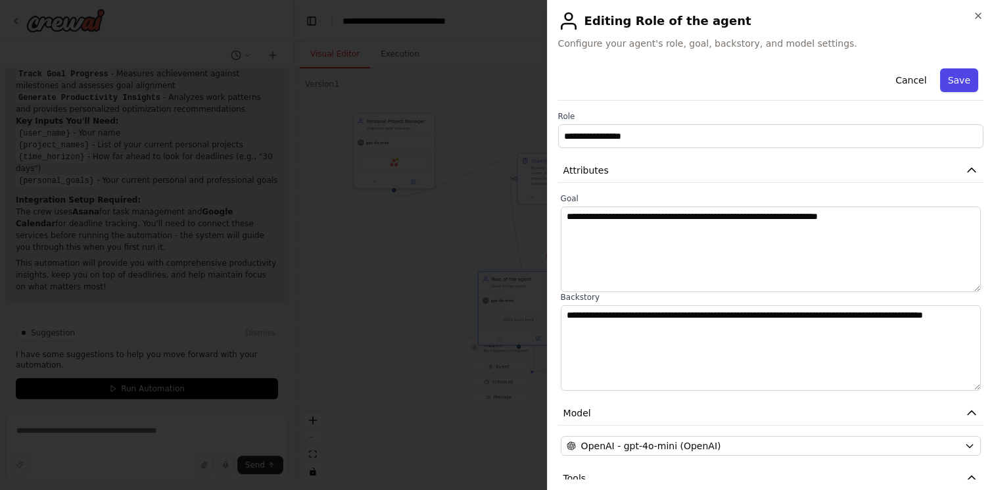
click at [964, 80] on button "Save" at bounding box center [959, 80] width 38 height 24
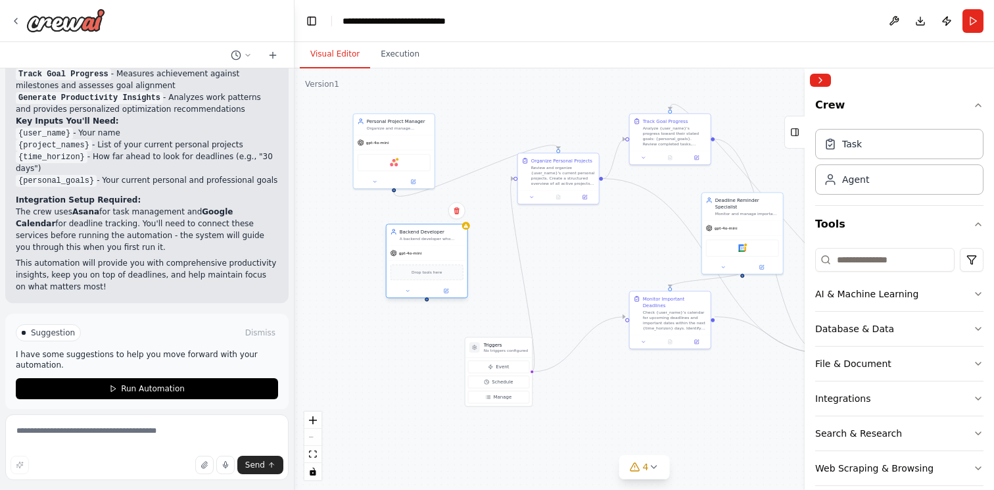
drag, startPoint x: 515, startPoint y: 287, endPoint x: 422, endPoint y: 244, distance: 102.9
click at [422, 244] on div "Backend Developer A backend developer who creates APIs with authentication and …" at bounding box center [426, 234] width 81 height 21
click at [424, 277] on div "Drop tools here" at bounding box center [426, 272] width 73 height 16
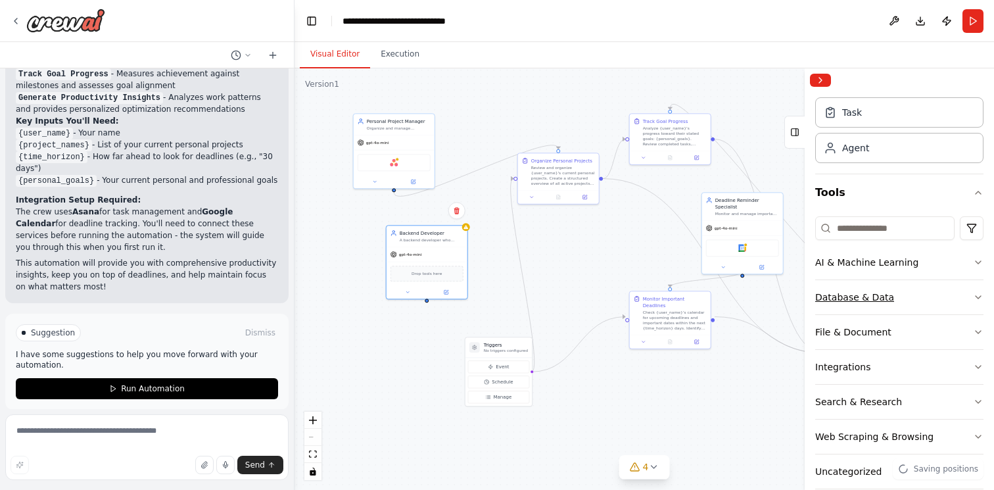
scroll to position [52, 0]
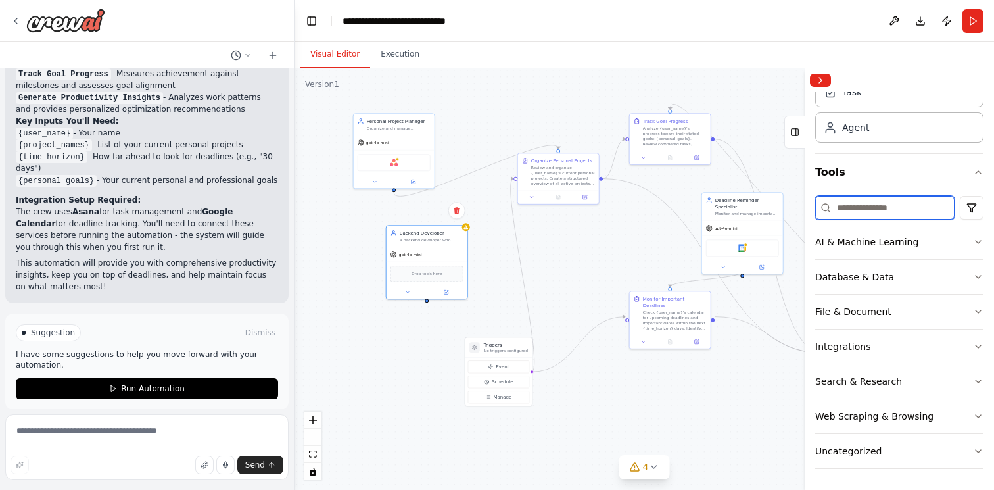
click at [921, 215] on input at bounding box center [884, 208] width 139 height 24
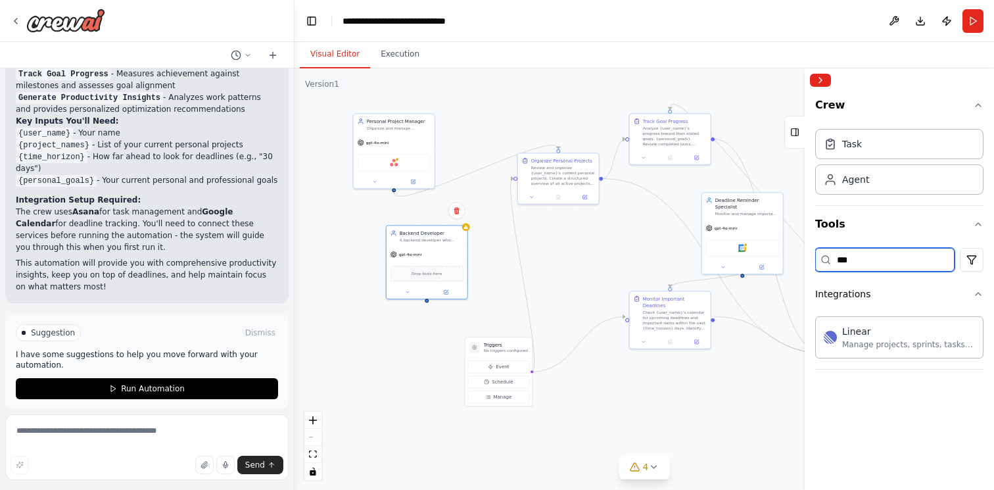
scroll to position [0, 0]
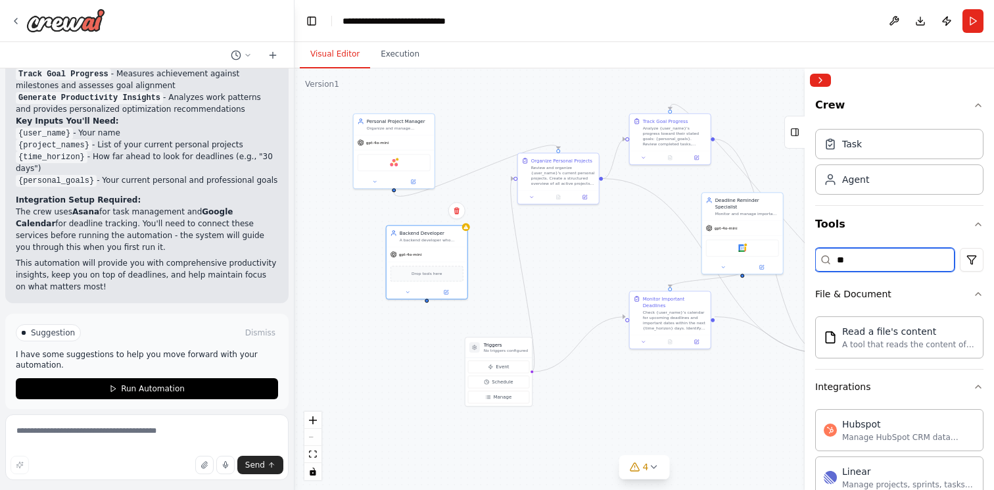
type input "*"
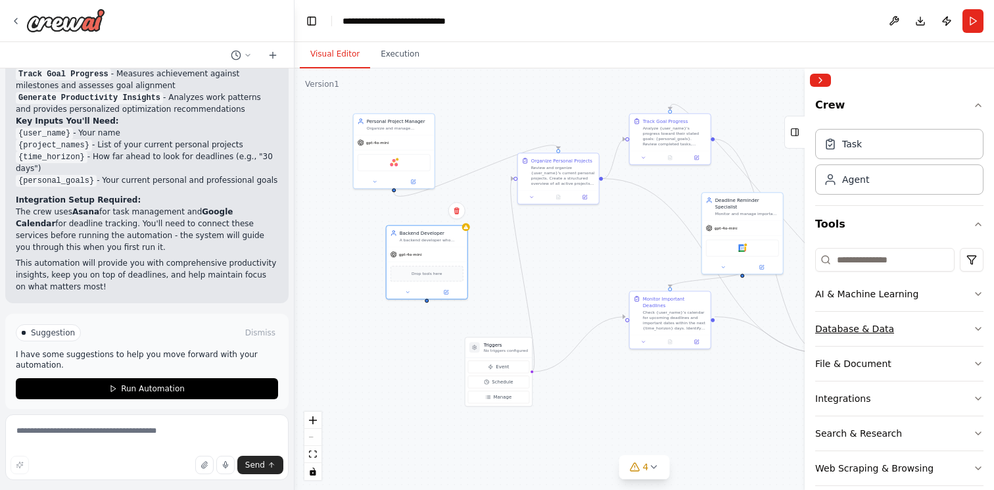
click at [976, 337] on button "Database & Data" at bounding box center [899, 329] width 168 height 34
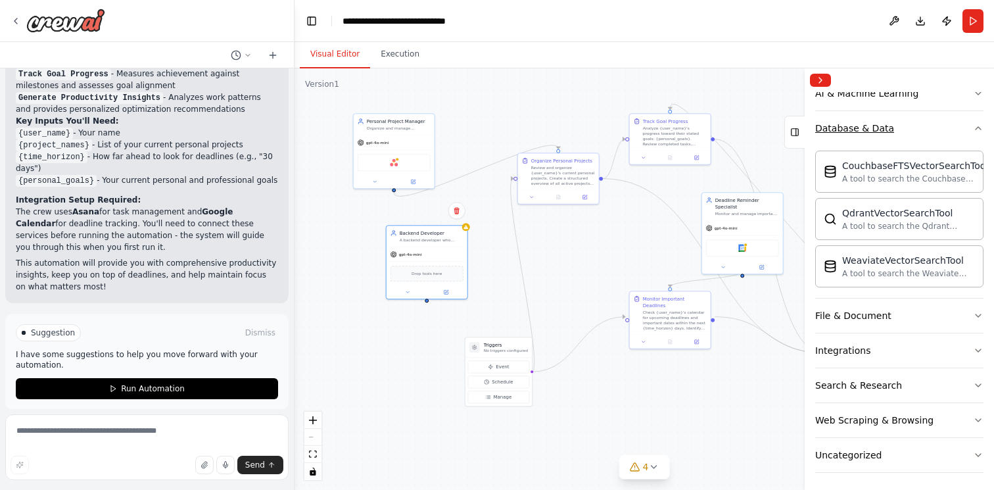
scroll to position [204, 0]
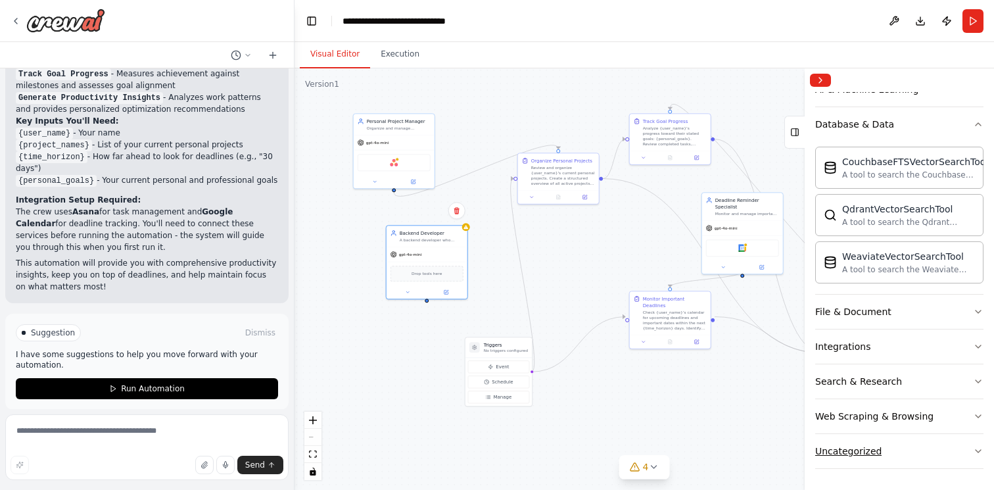
click at [957, 450] on button "Uncategorized" at bounding box center [899, 451] width 168 height 34
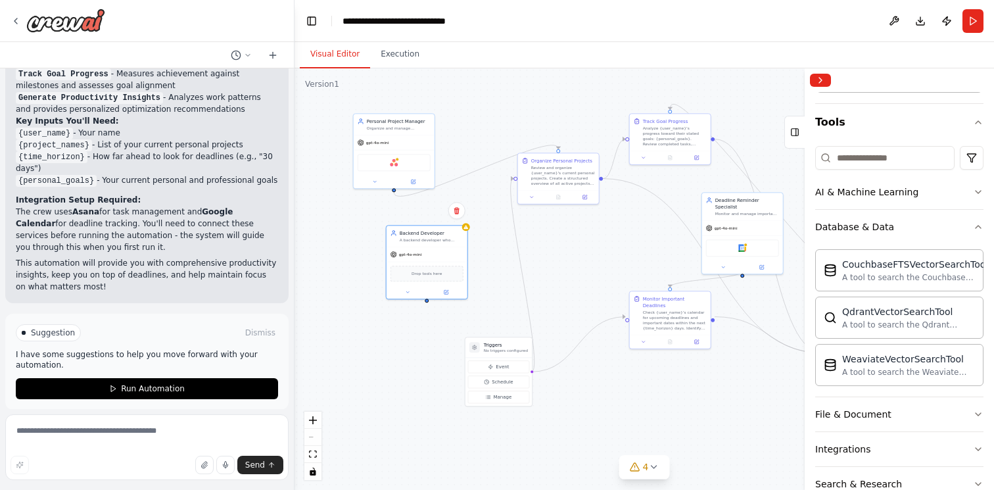
scroll to position [0, 0]
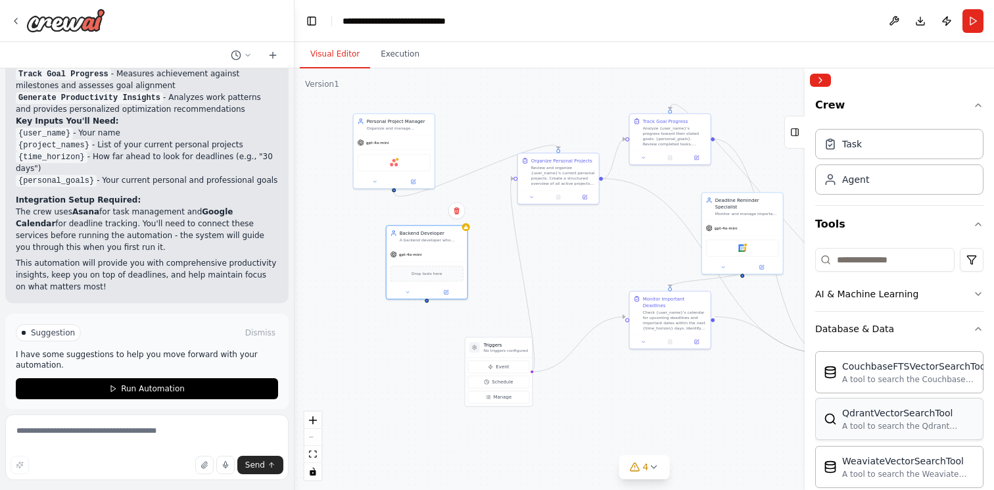
click at [950, 423] on div "A tool to search the Qdrant database for relevant information on internal docum…" at bounding box center [908, 426] width 133 height 11
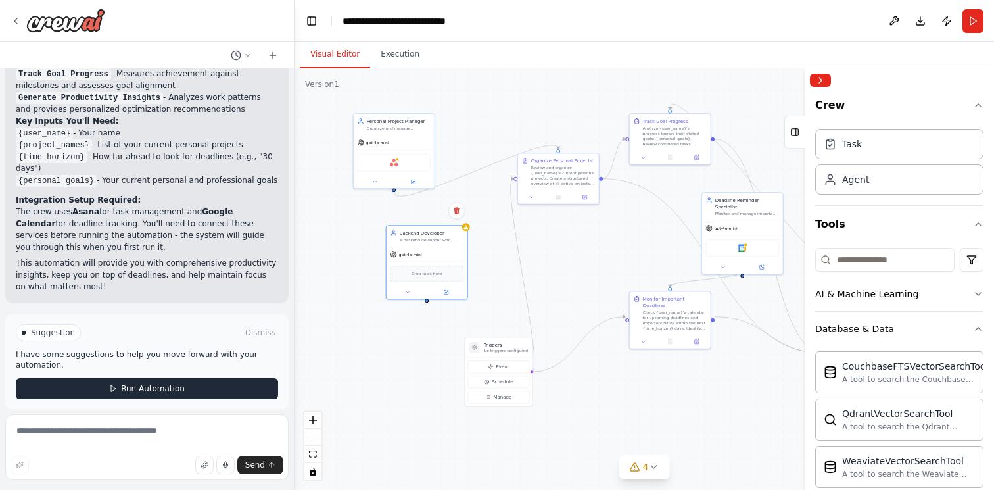
click at [141, 384] on button "Run Automation" at bounding box center [147, 388] width 262 height 21
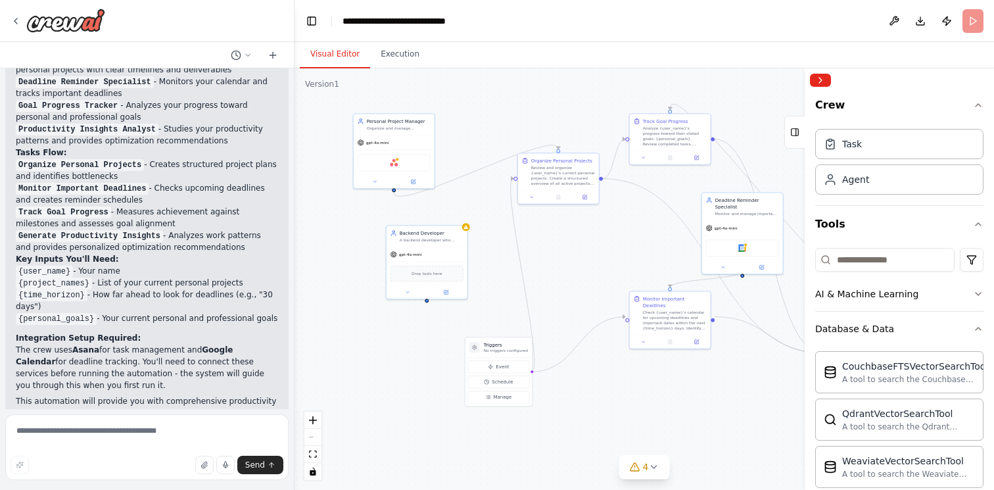
scroll to position [901, 0]
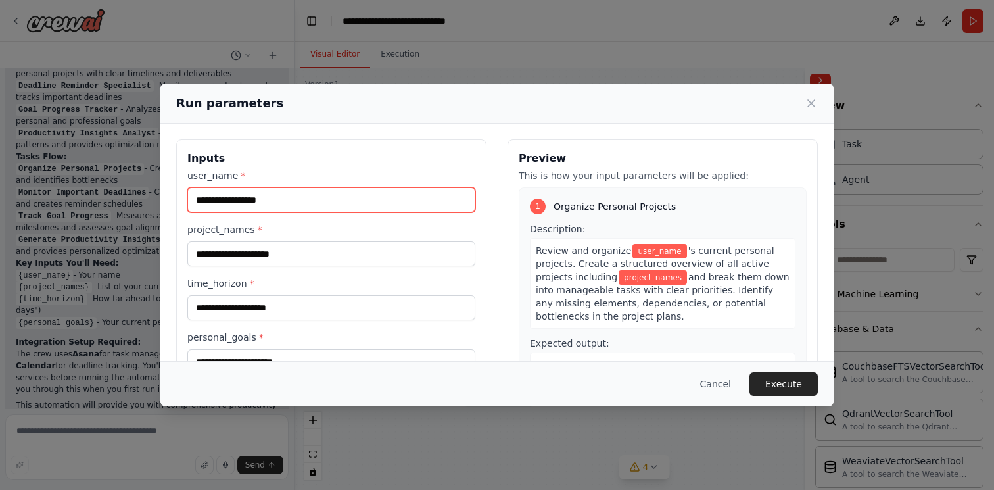
click at [356, 201] on input "user_name *" at bounding box center [331, 199] width 288 height 25
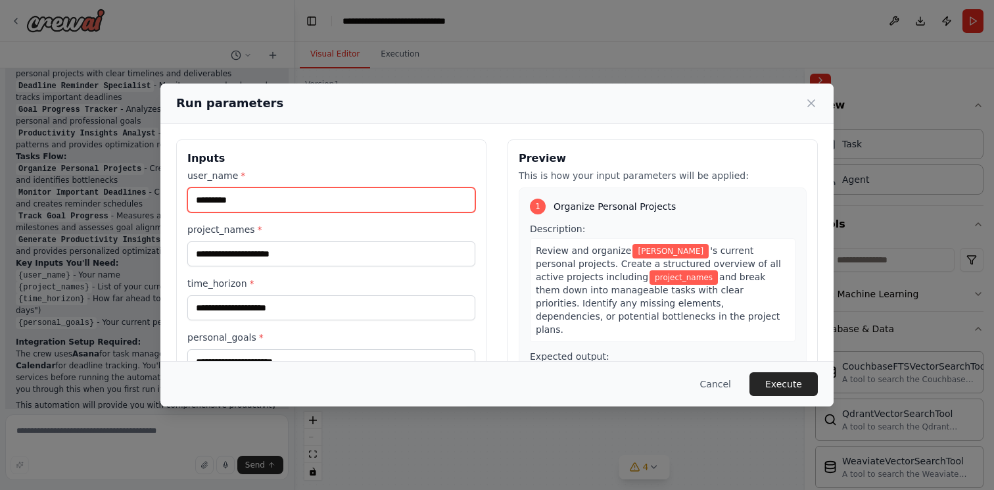
type input "*********"
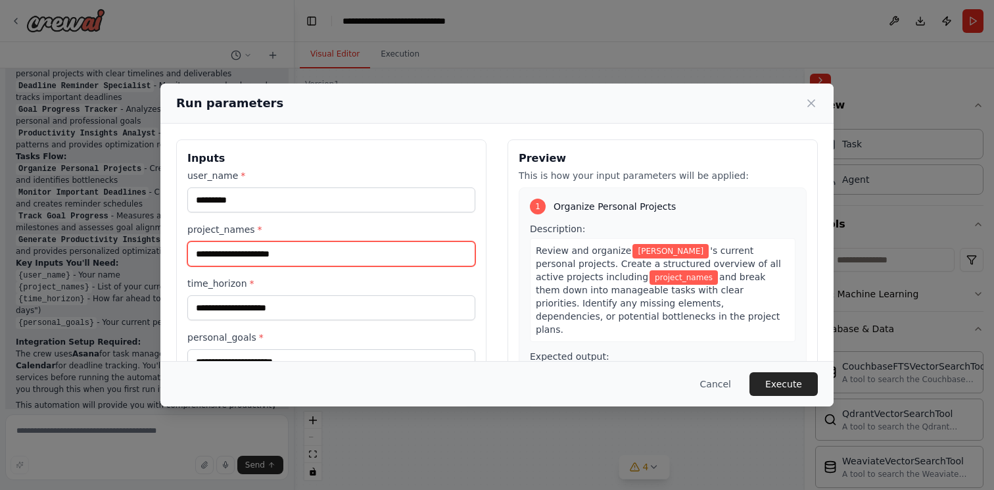
click at [364, 246] on input "project_names *" at bounding box center [331, 253] width 288 height 25
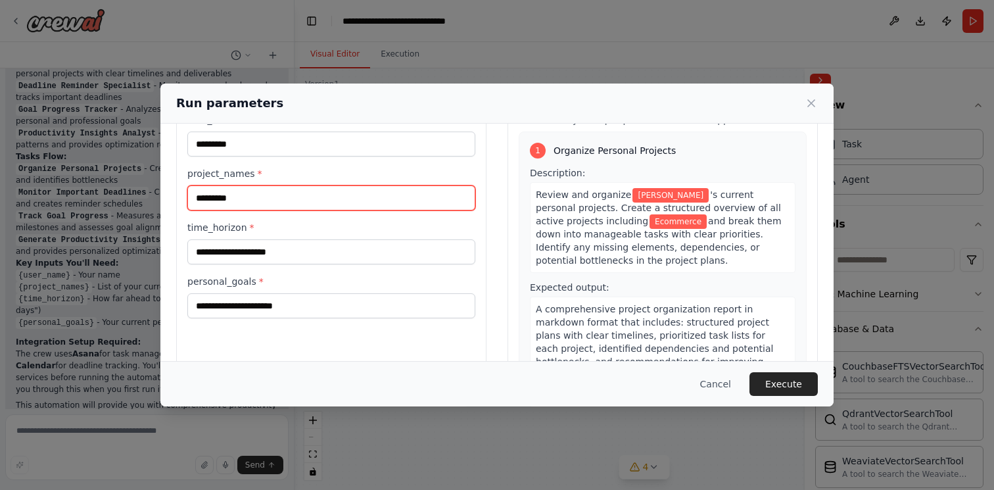
scroll to position [59, 0]
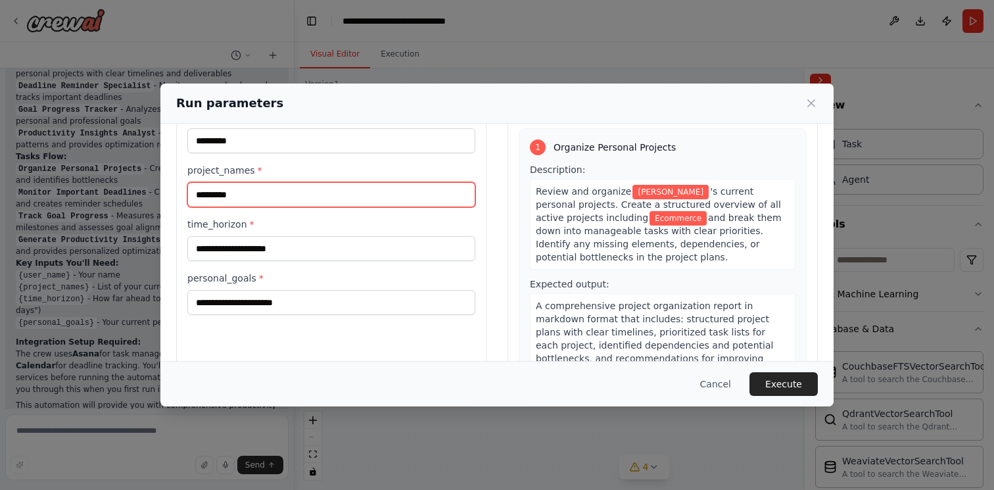
type input "*********"
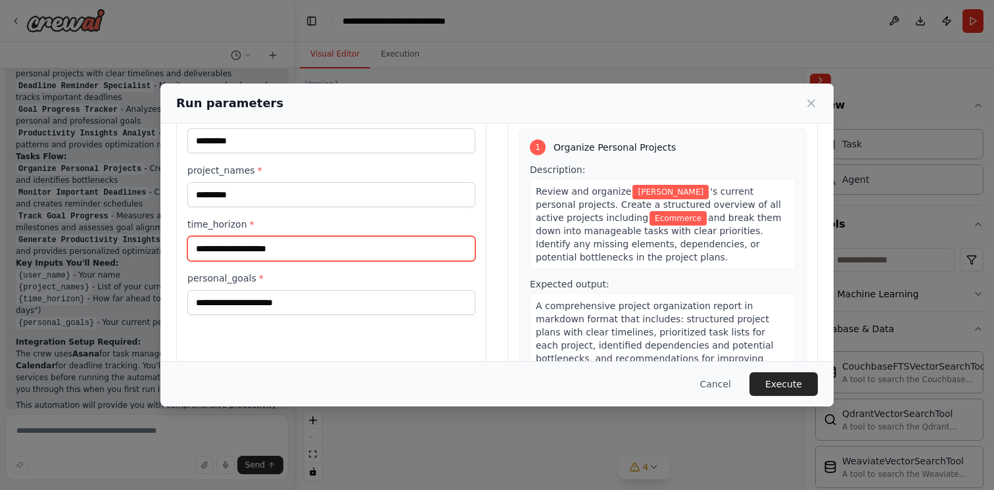
click at [337, 240] on input "time_horizon *" at bounding box center [331, 248] width 288 height 25
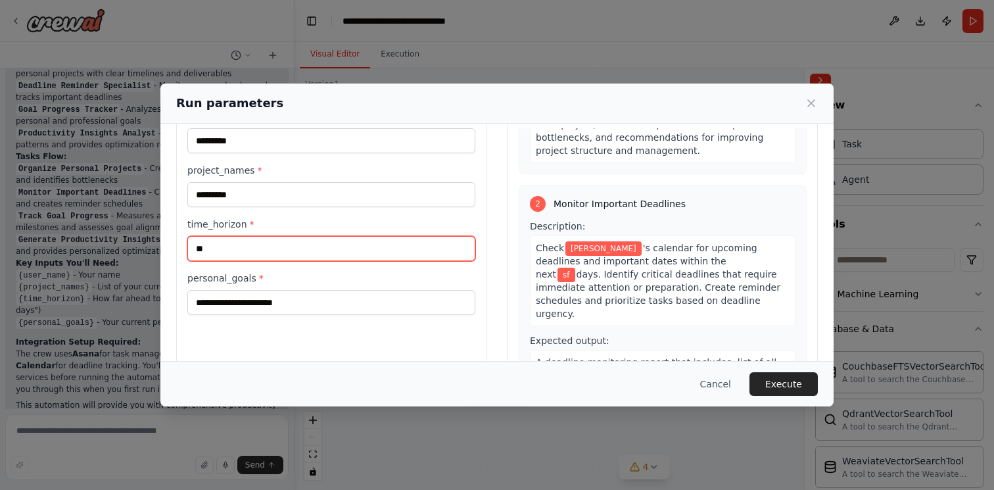
scroll to position [206, 0]
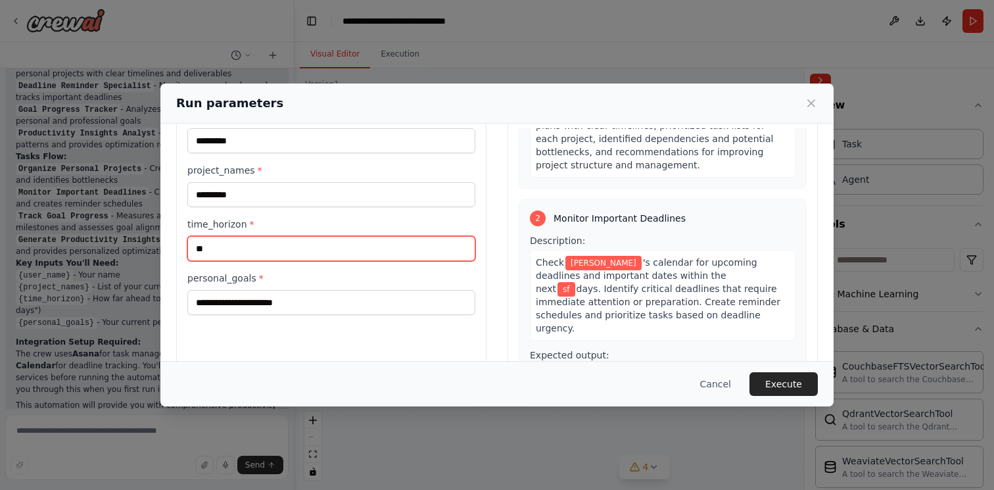
type input "*"
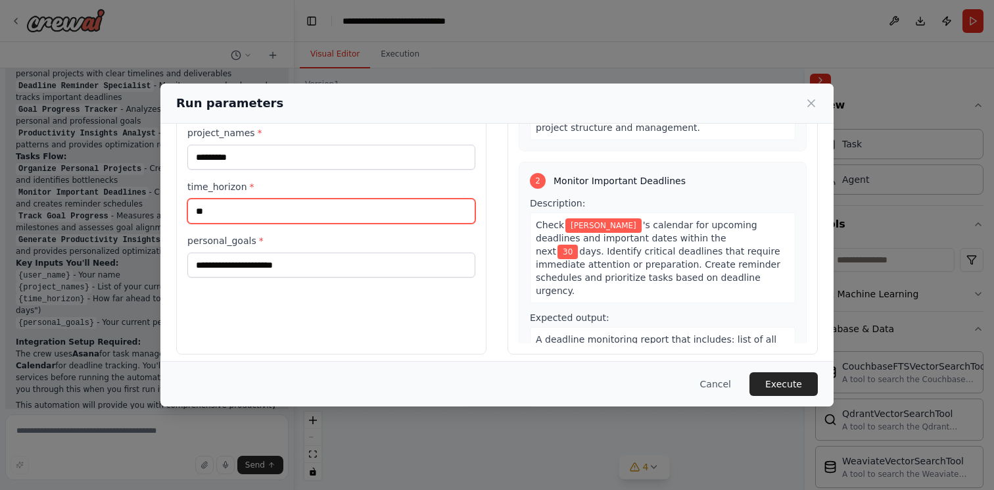
scroll to position [105, 0]
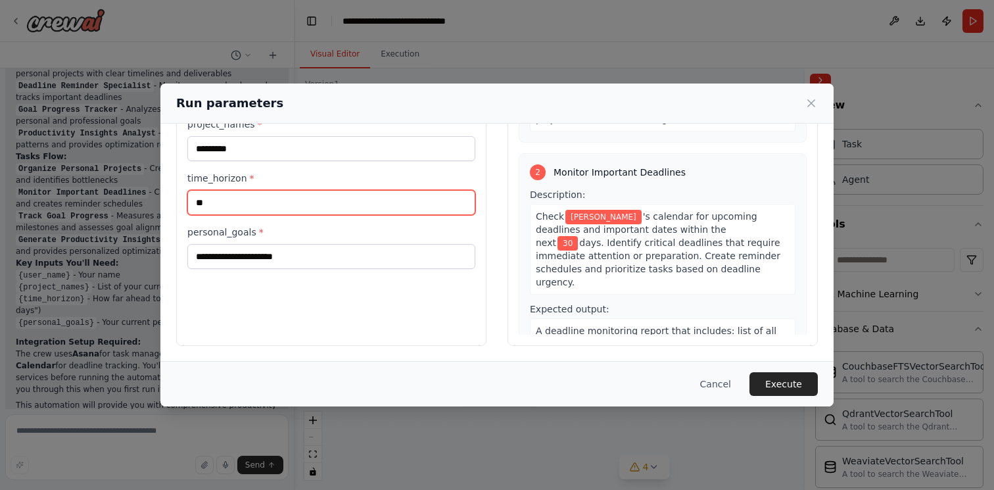
type input "**"
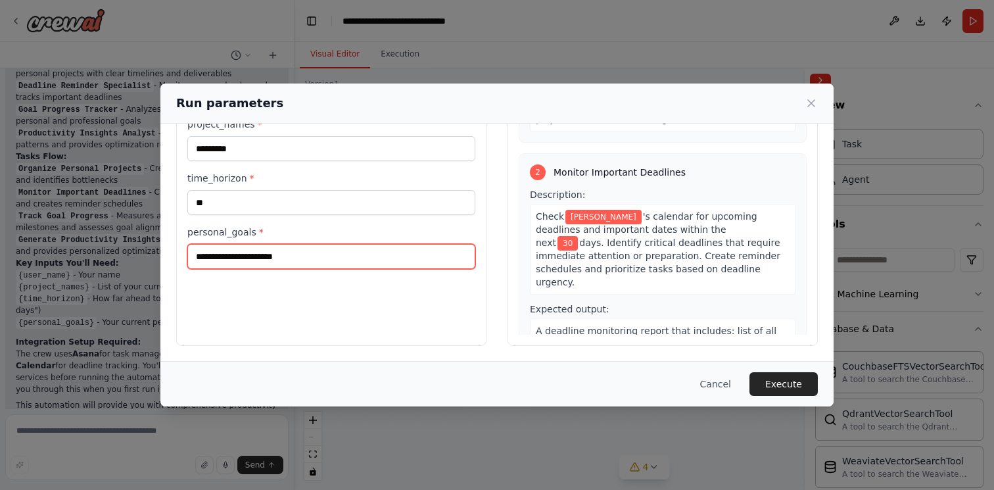
click at [464, 249] on input "personal_goals *" at bounding box center [331, 256] width 288 height 25
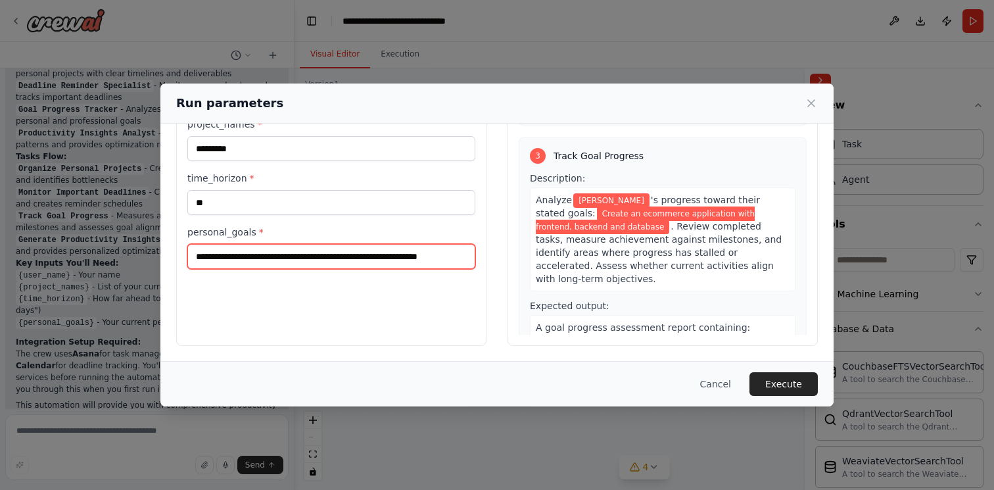
scroll to position [0, 32]
type input "**********"
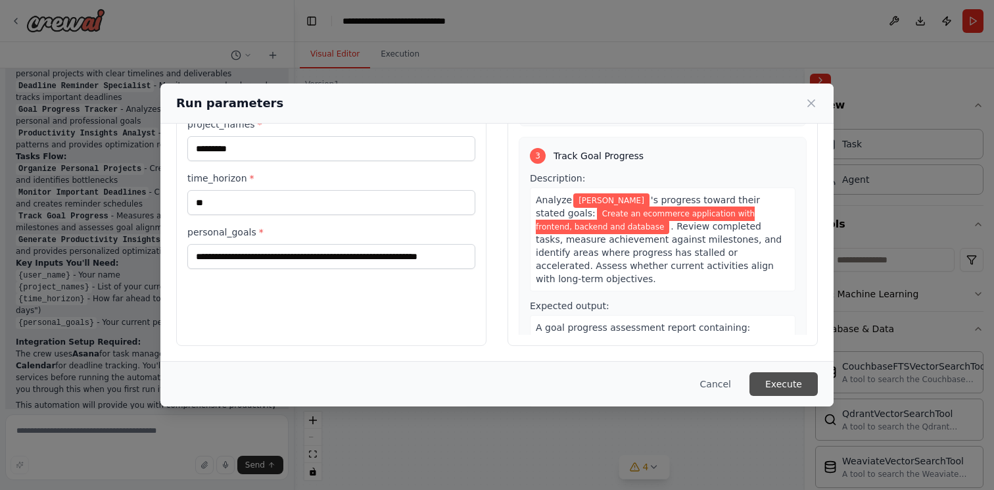
scroll to position [0, 0]
click at [806, 379] on button "Execute" at bounding box center [783, 384] width 68 height 24
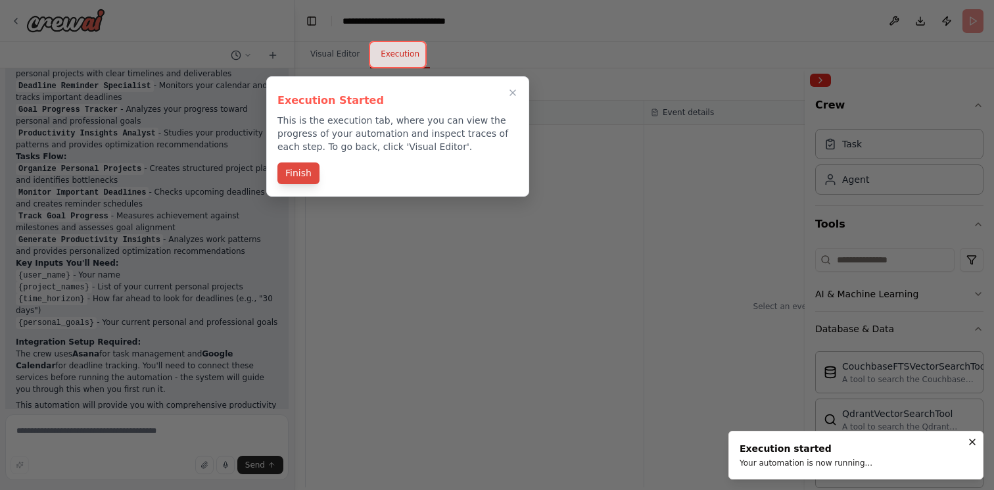
click at [306, 170] on button "Finish" at bounding box center [298, 173] width 42 height 22
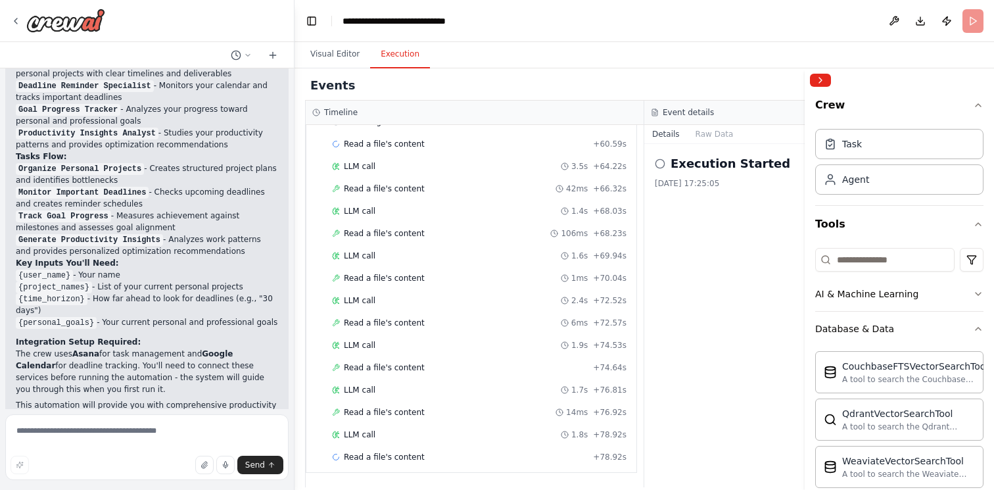
scroll to position [1181, 0]
